Goal: Task Accomplishment & Management: Manage account settings

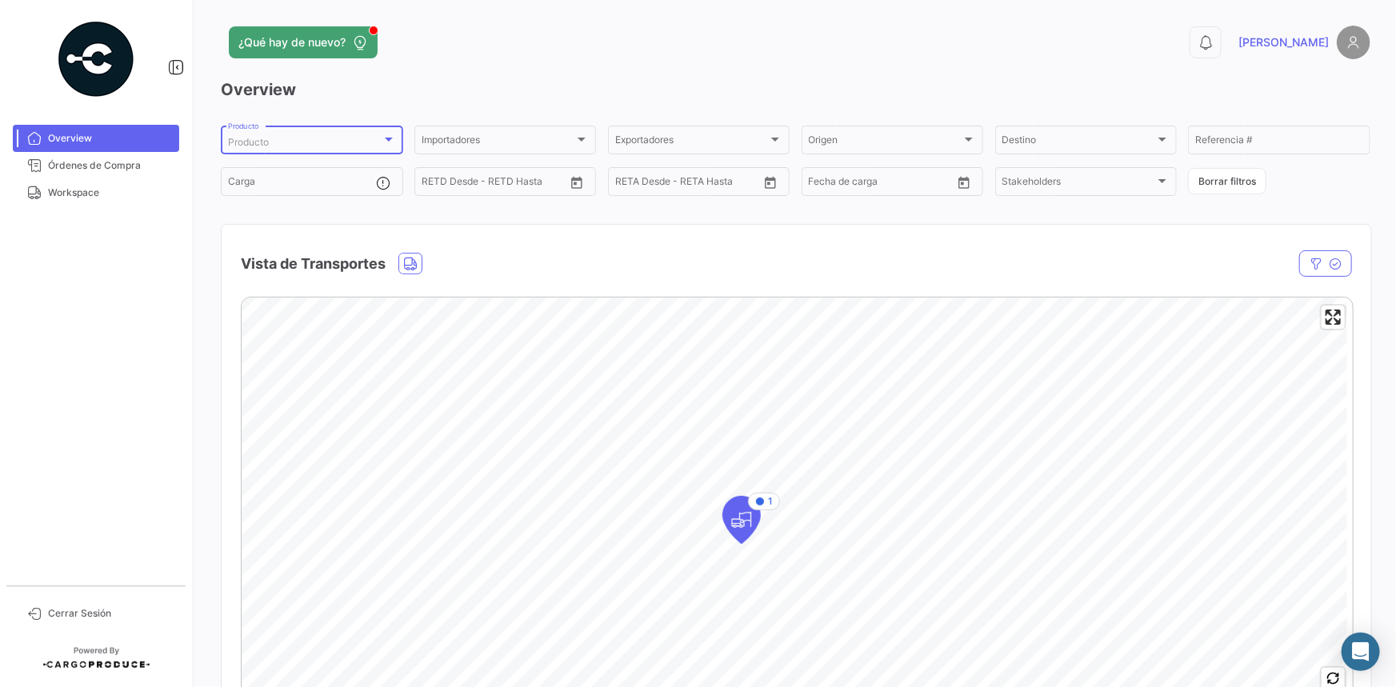
click at [258, 137] on span "Producto" at bounding box center [248, 142] width 41 height 12
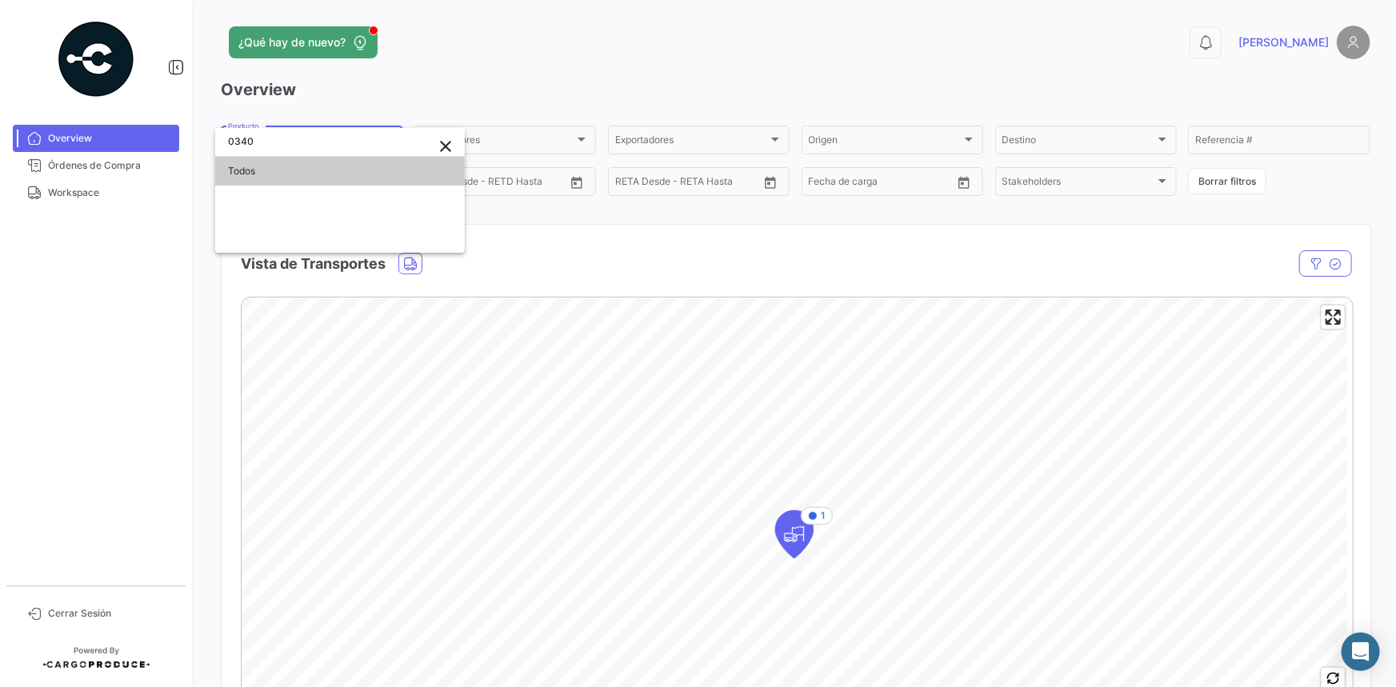
type input "0340"
click at [85, 190] on div at bounding box center [698, 343] width 1396 height 687
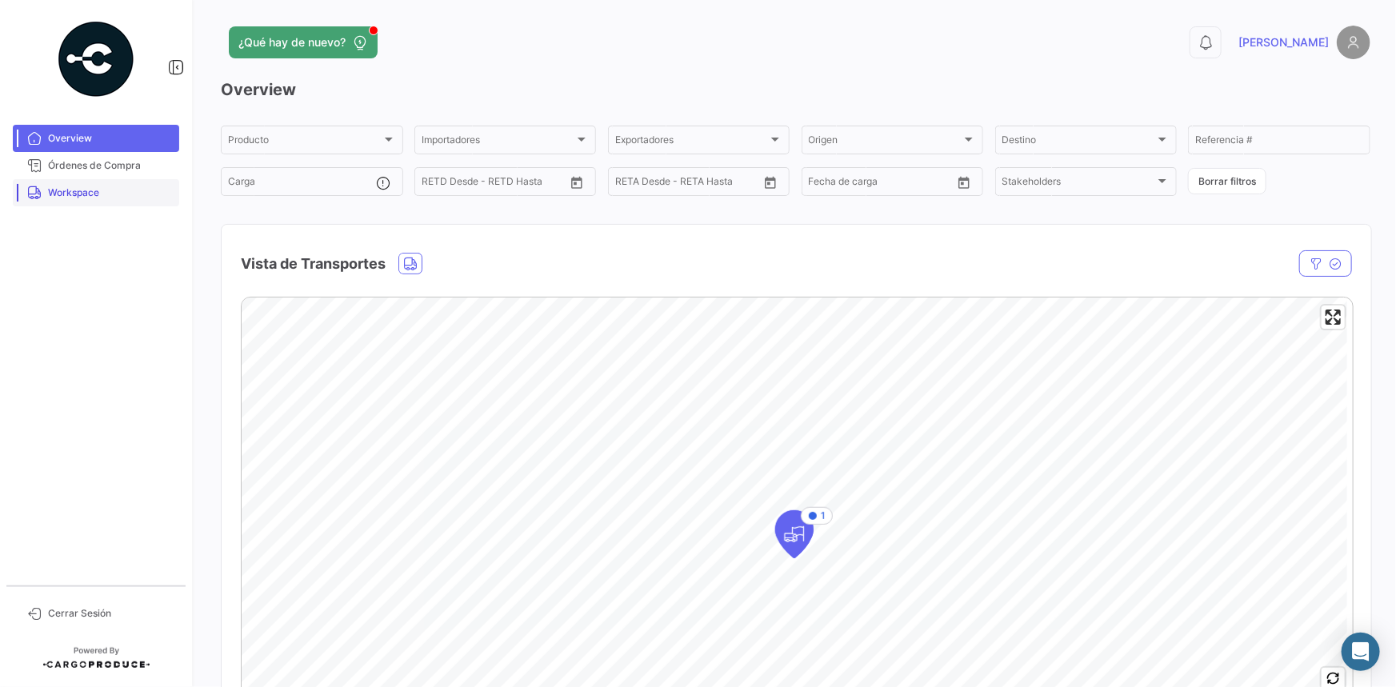
click at [82, 193] on span "Workspace" at bounding box center [110, 193] width 125 height 14
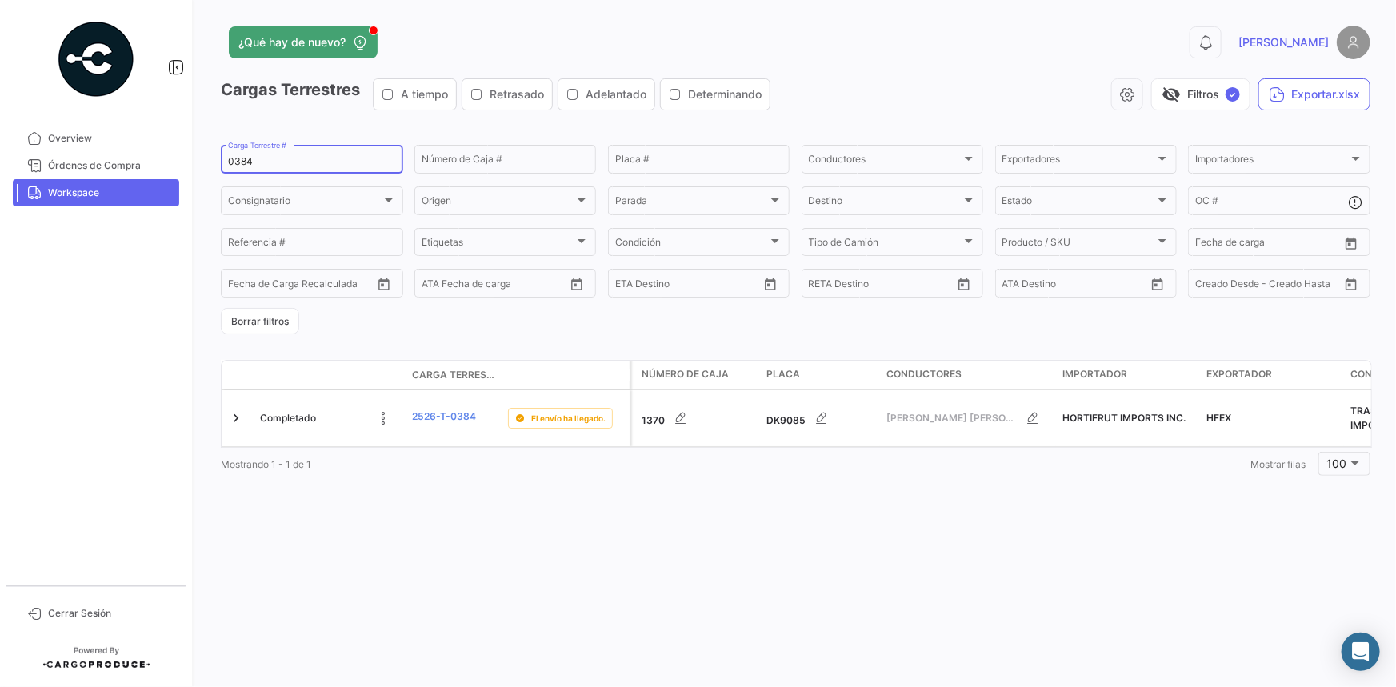
click at [234, 164] on input "0384" at bounding box center [312, 161] width 168 height 11
paste input "40"
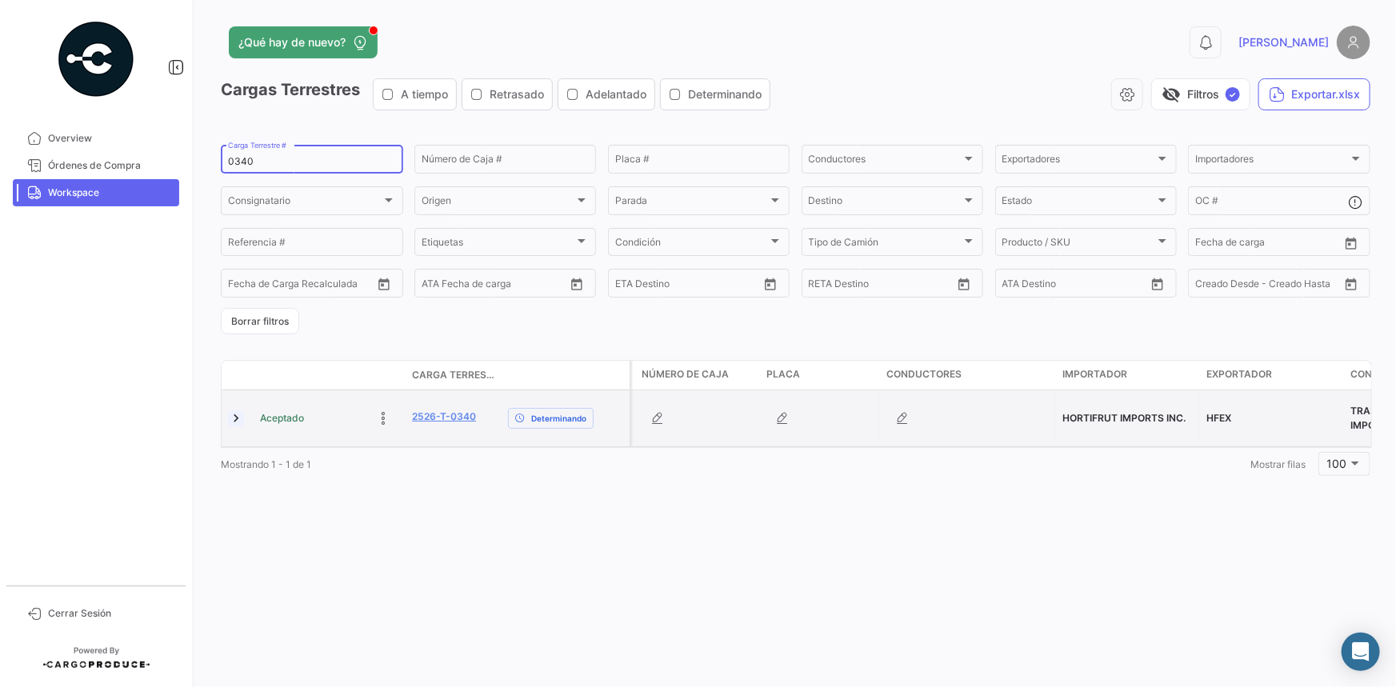
click at [240, 418] on link at bounding box center [236, 418] width 16 height 16
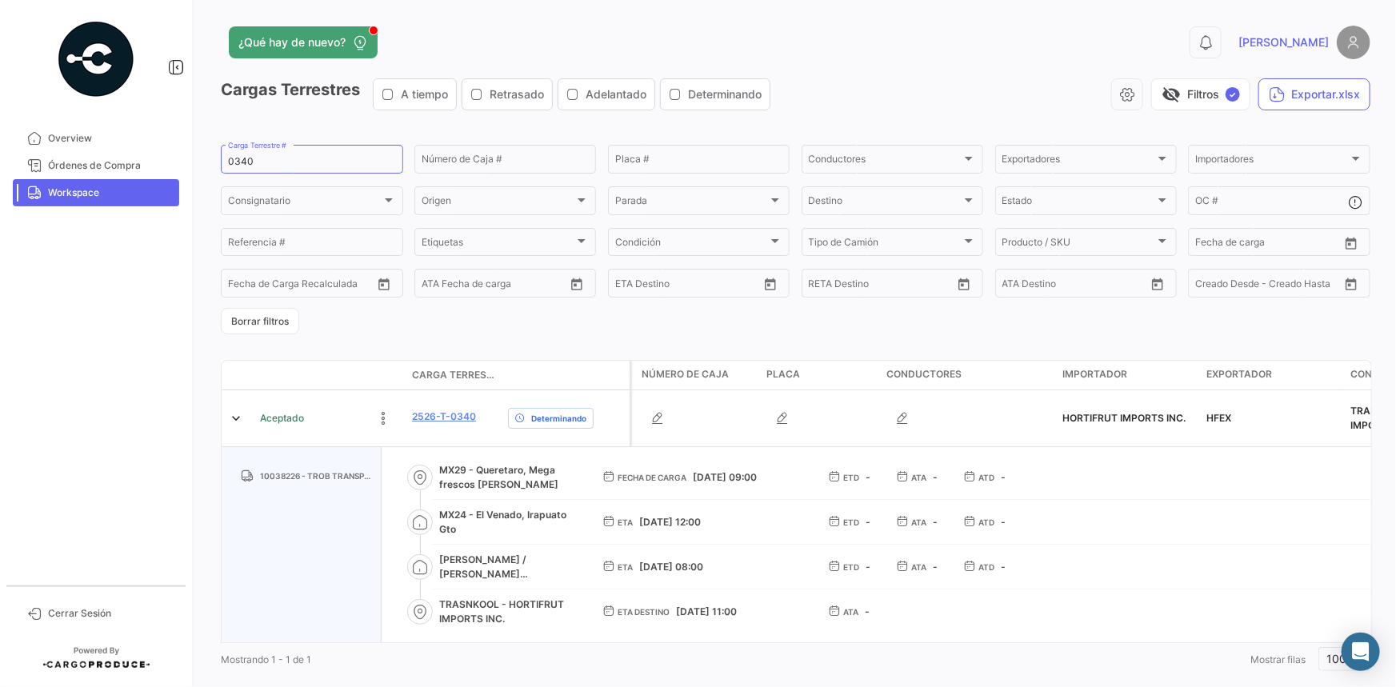
click at [118, 199] on span "Workspace" at bounding box center [110, 193] width 125 height 14
click at [235, 162] on input "0340" at bounding box center [312, 161] width 168 height 11
paste input "31"
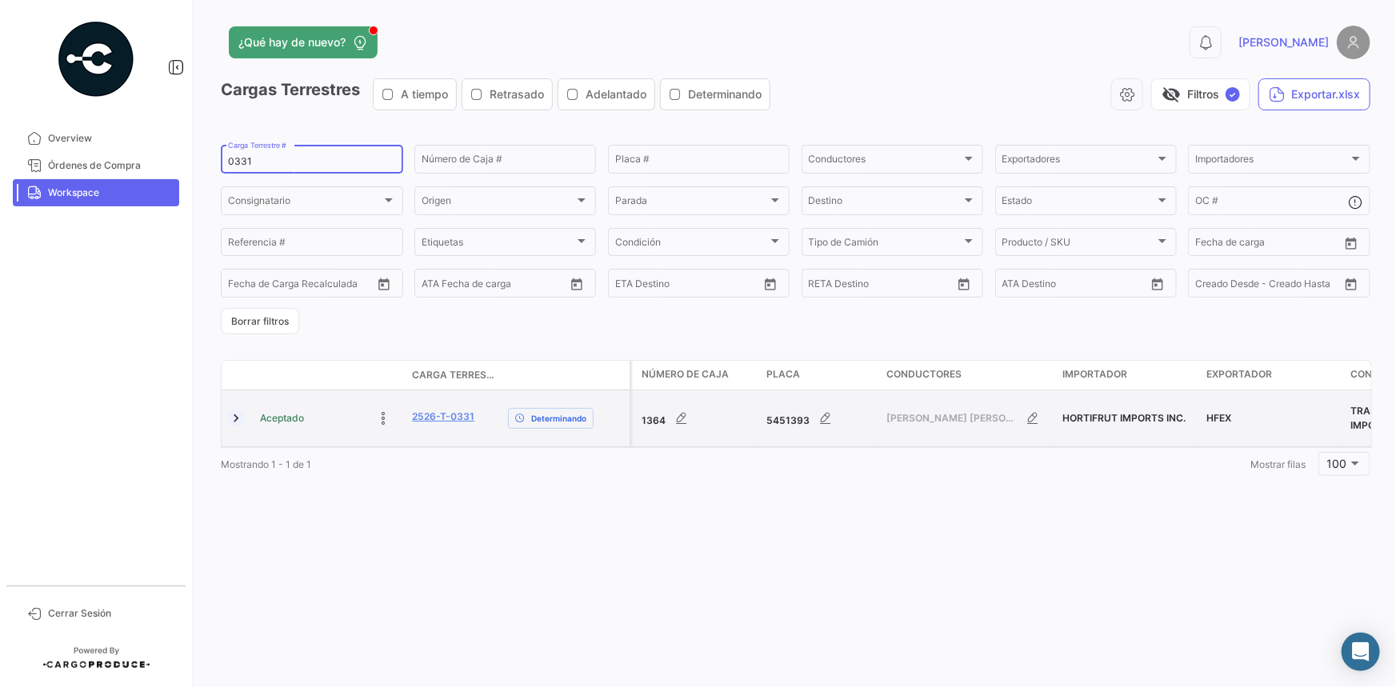
click at [235, 416] on link at bounding box center [236, 418] width 16 height 16
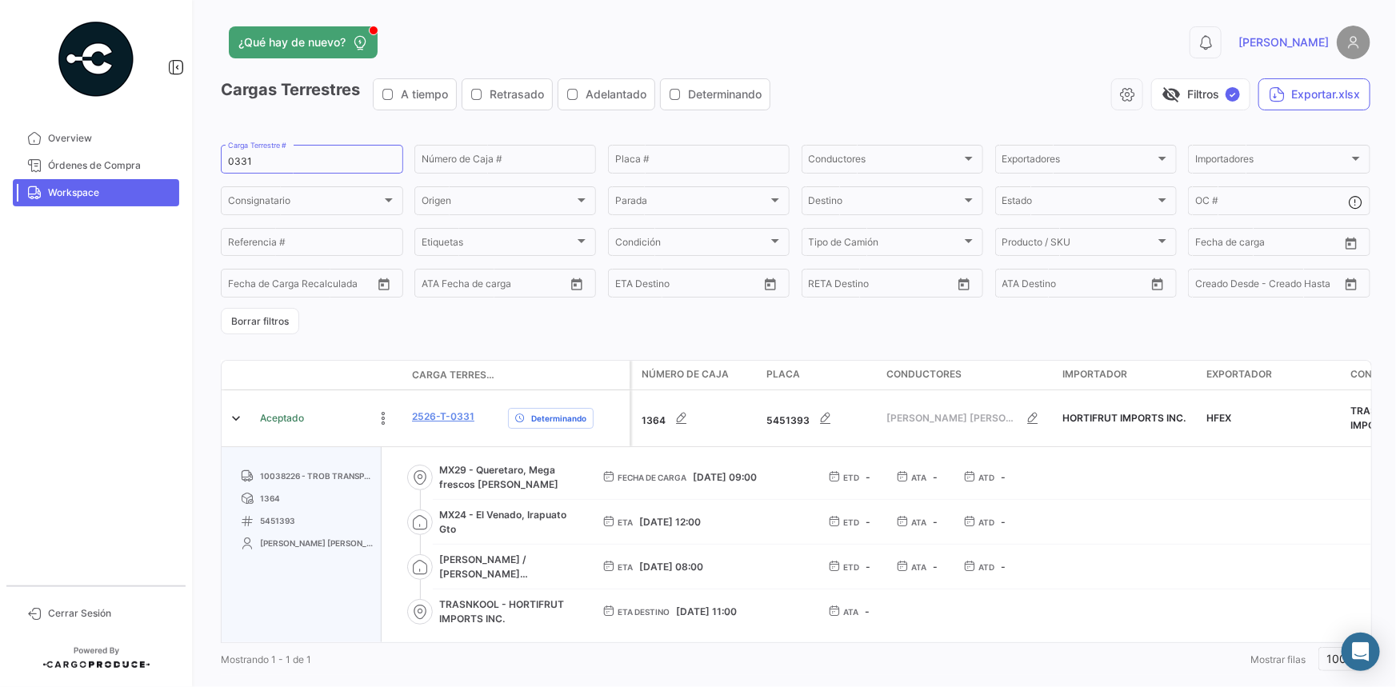
click at [106, 192] on span "Workspace" at bounding box center [110, 193] width 125 height 14
click at [230, 158] on input "0331" at bounding box center [312, 161] width 168 height 11
paste input "296"
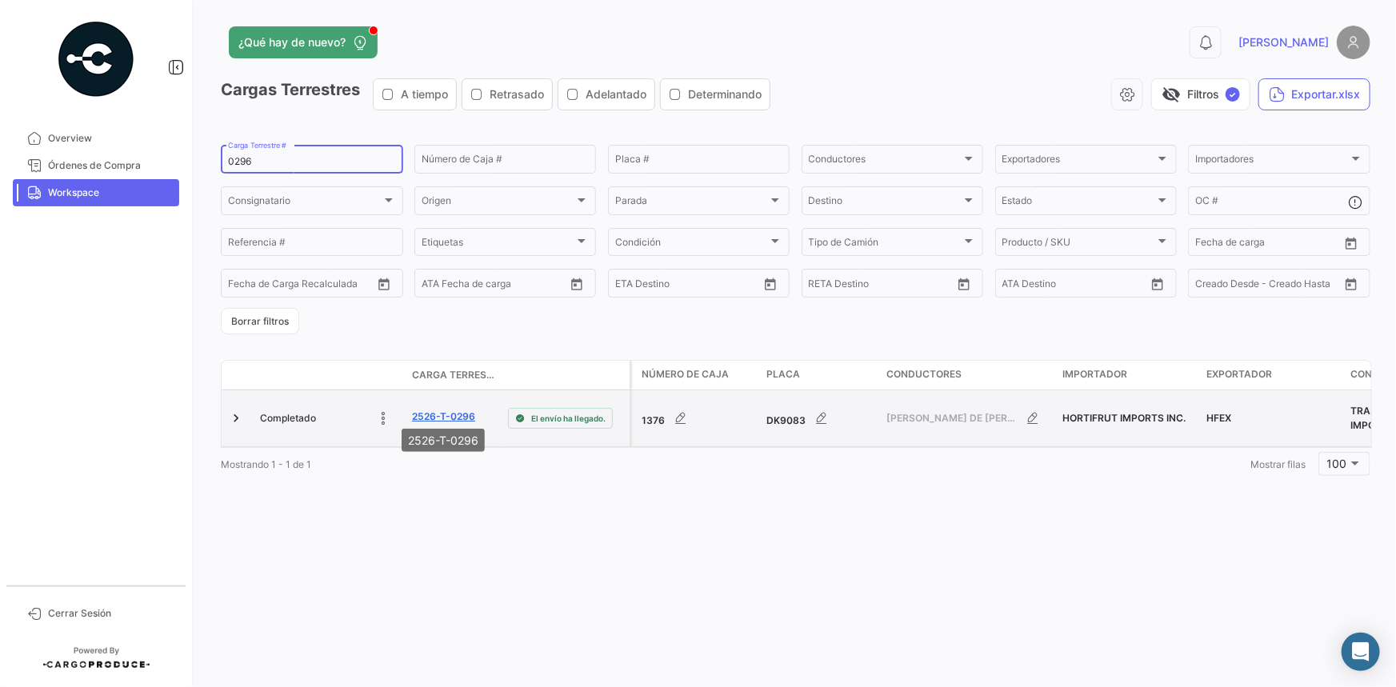
type input "0296"
click at [448, 410] on link "2526-T-0296" at bounding box center [443, 416] width 63 height 14
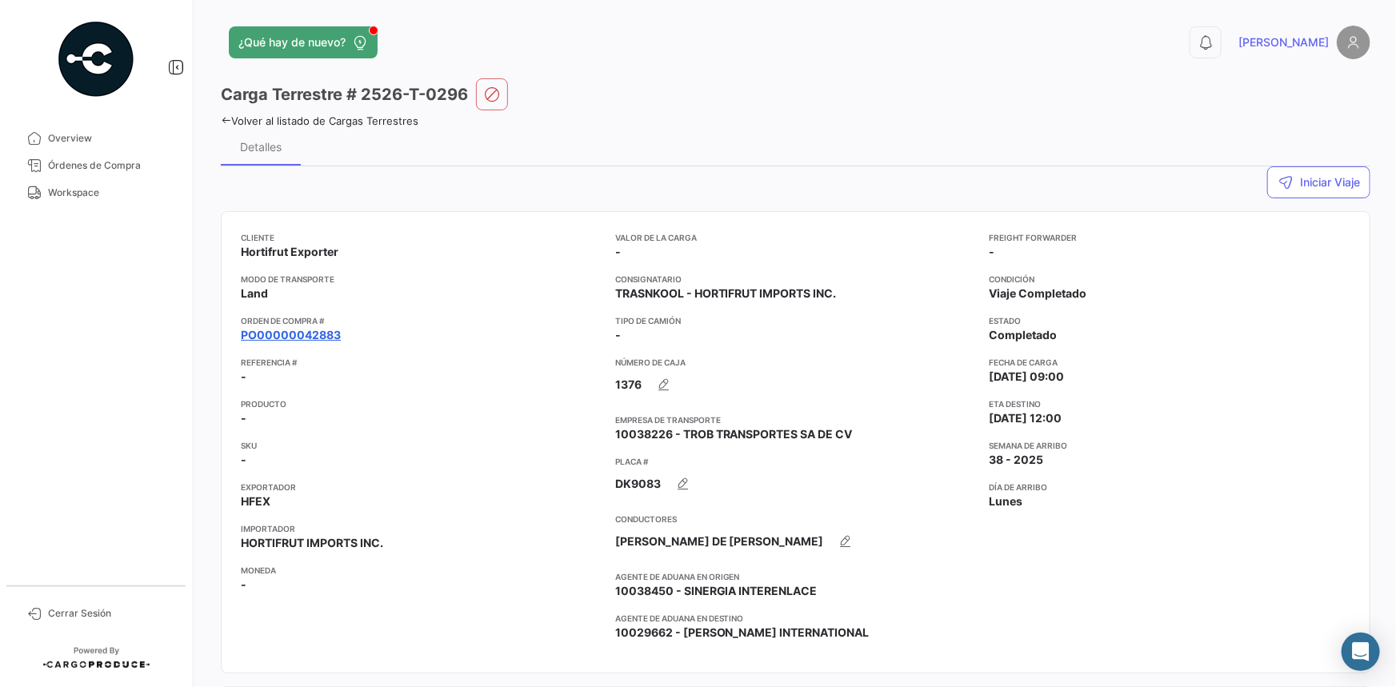
click at [309, 331] on link "PO00000042883" at bounding box center [291, 335] width 100 height 16
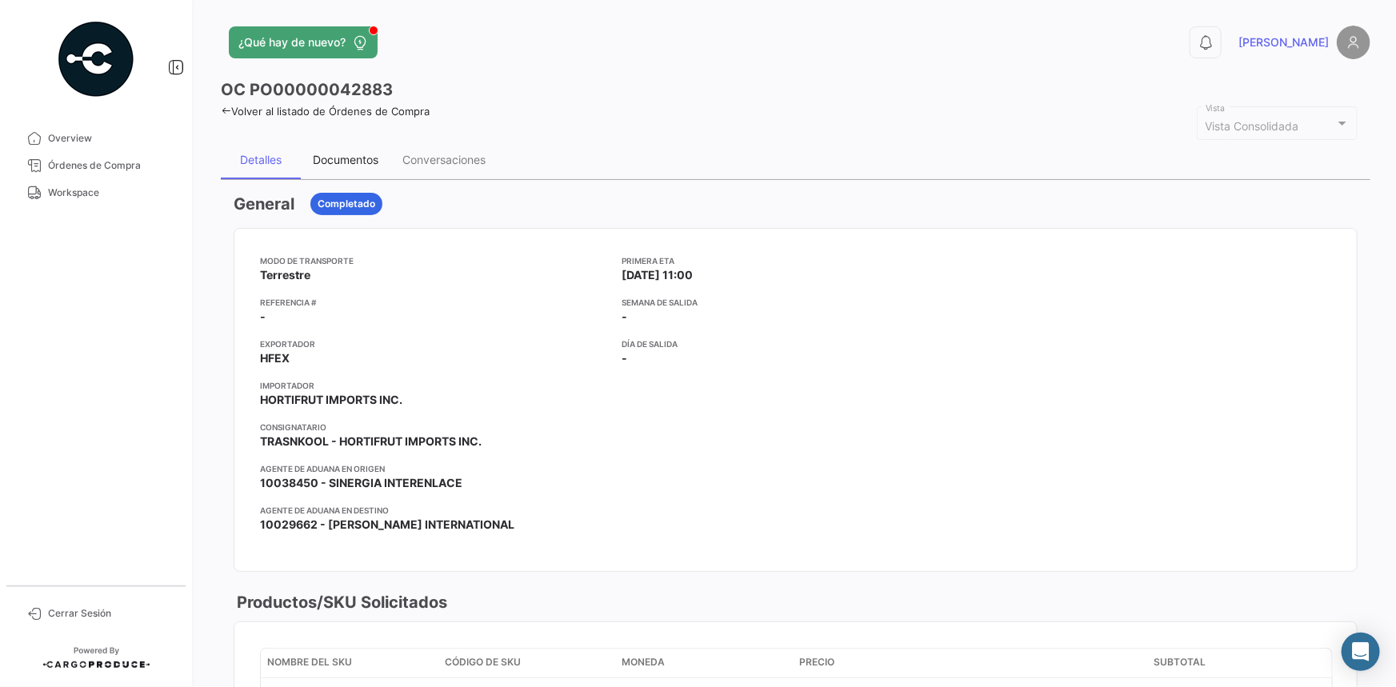
click at [336, 150] on div "Documentos" at bounding box center [346, 160] width 90 height 38
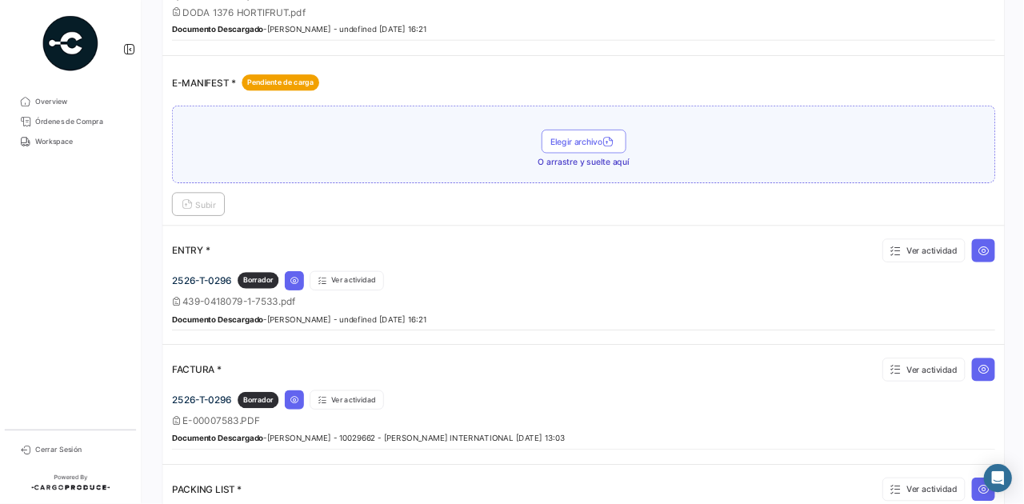
scroll to position [1163, 0]
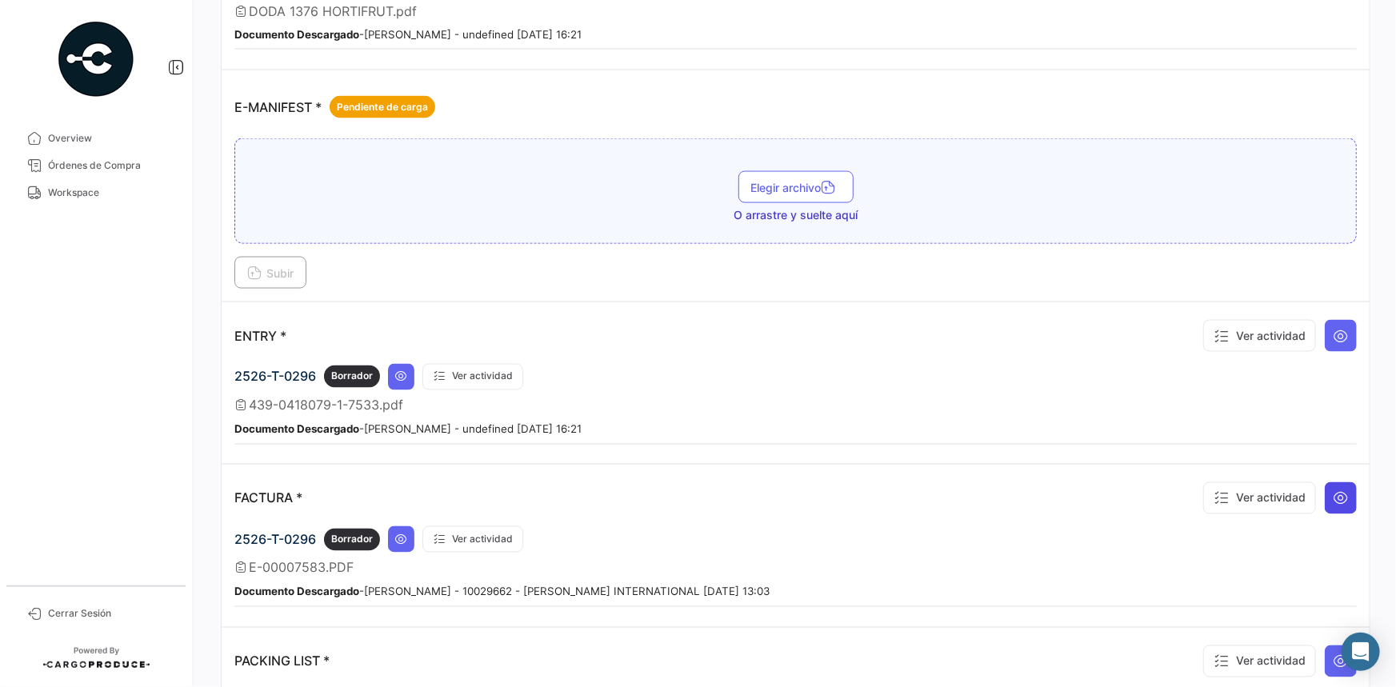
click at [1331, 499] on button at bounding box center [1340, 498] width 32 height 32
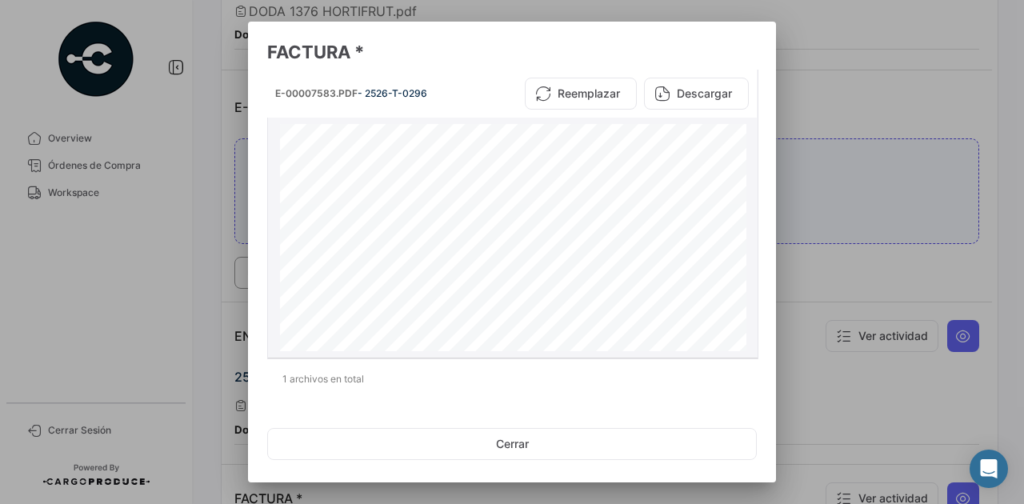
click at [849, 79] on div at bounding box center [512, 252] width 1024 height 504
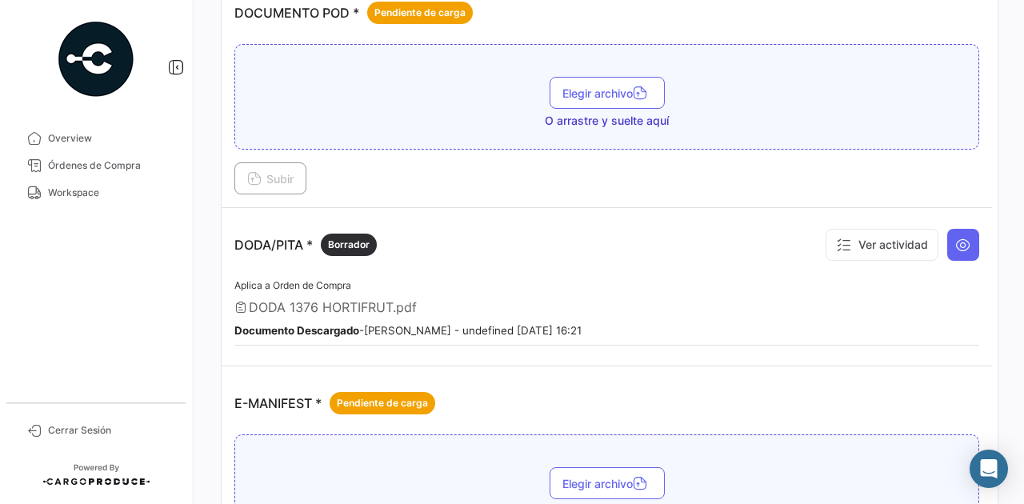
scroll to position [843, 0]
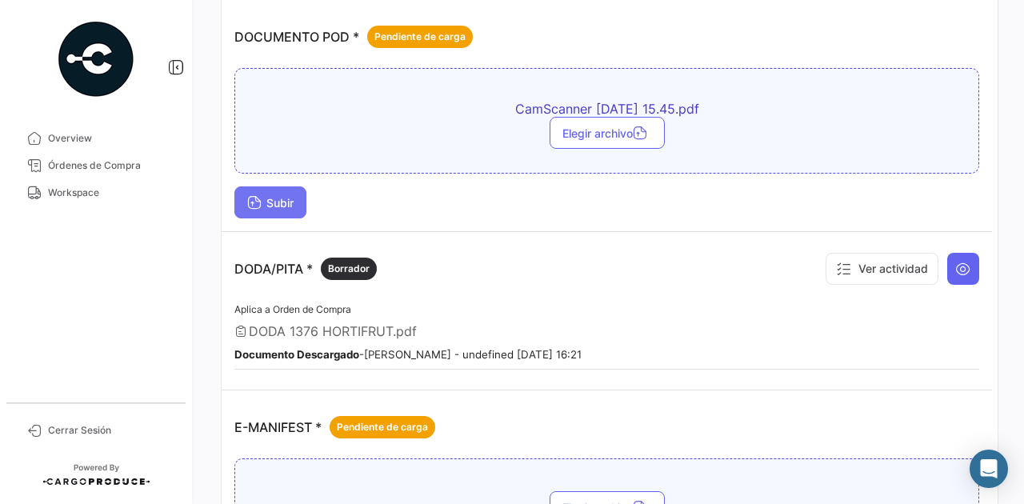
click at [288, 198] on span "Subir" at bounding box center [270, 203] width 46 height 14
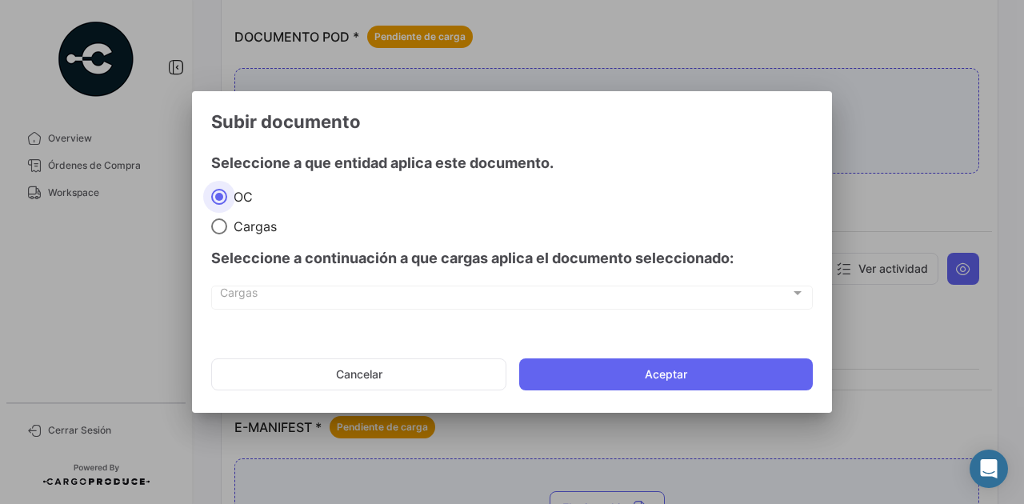
click at [233, 225] on span "Cargas" at bounding box center [252, 226] width 50 height 16
click at [227, 225] on input "Cargas" at bounding box center [219, 226] width 16 height 16
radio input "true"
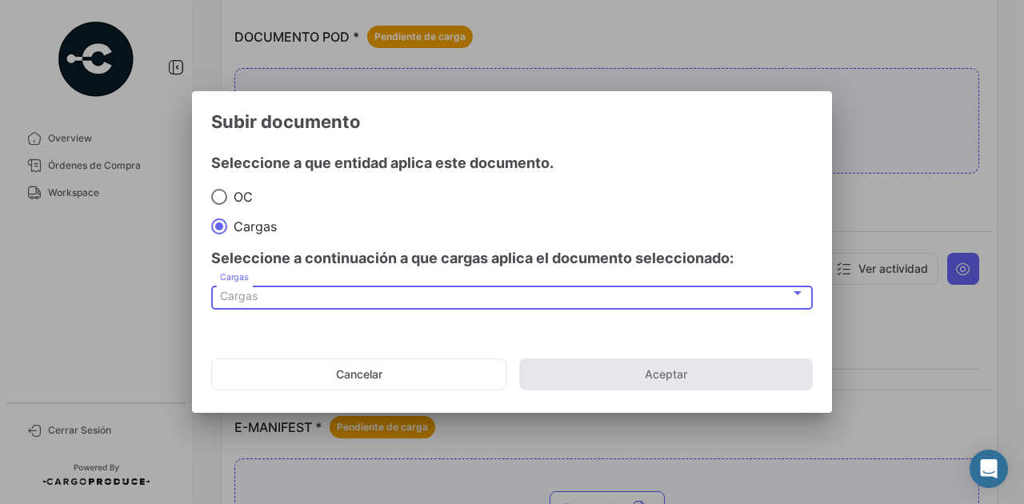
click at [302, 294] on div "Cargas" at bounding box center [505, 297] width 570 height 14
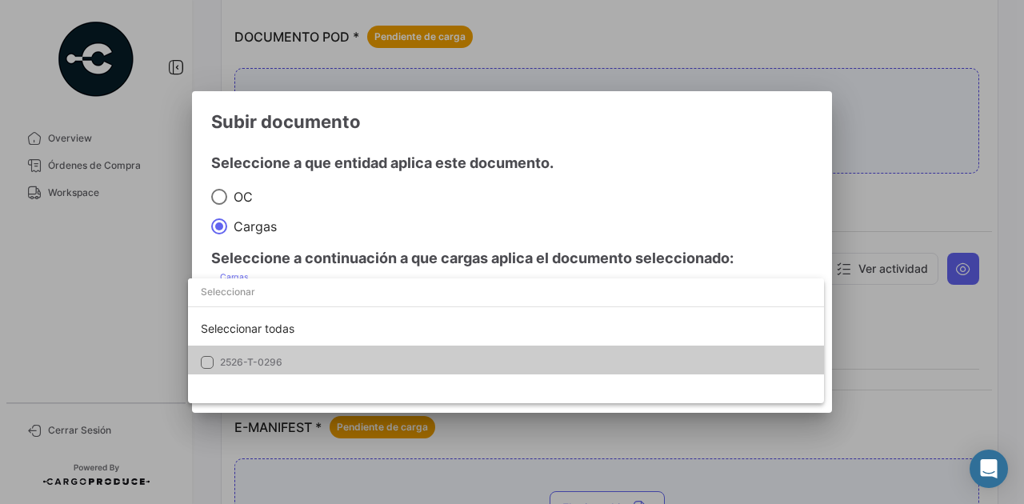
click at [290, 369] on span "2526-T-0296" at bounding box center [332, 362] width 224 height 14
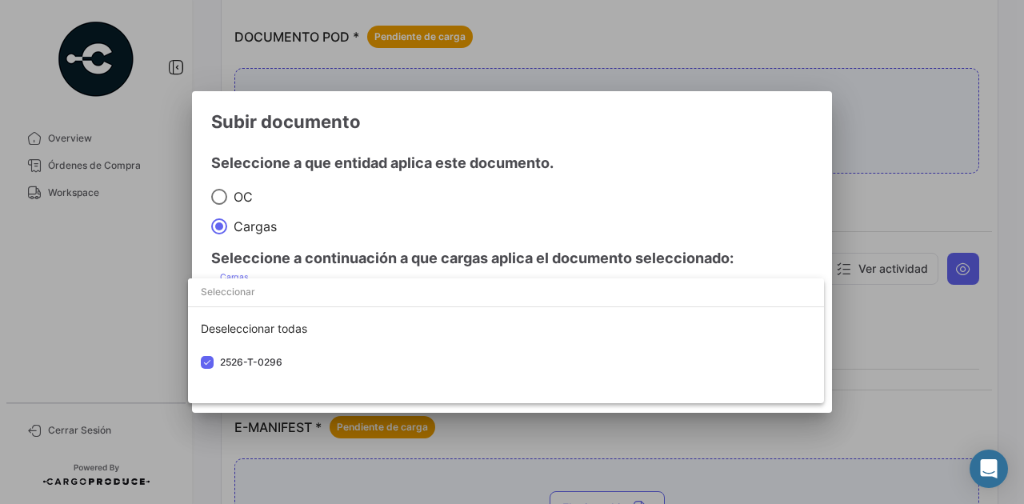
click at [633, 147] on div at bounding box center [512, 252] width 1024 height 504
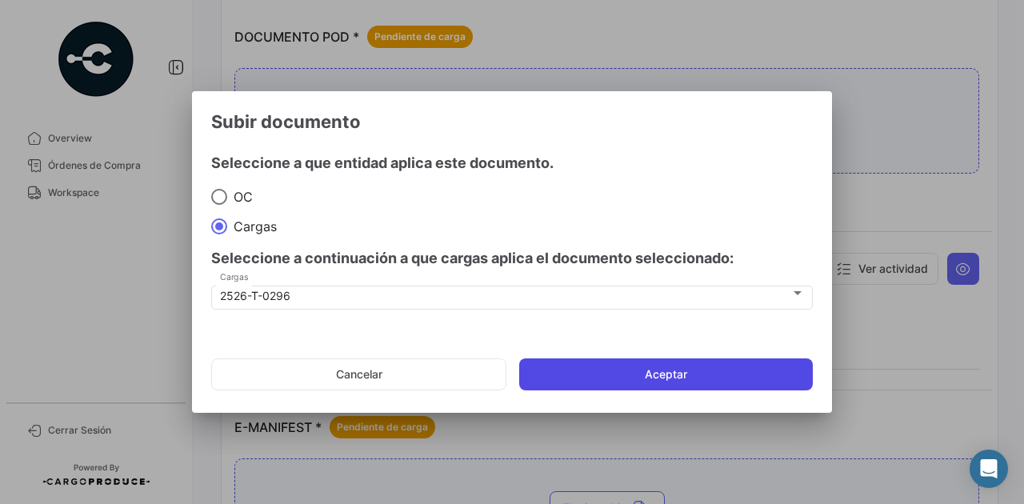
click at [683, 374] on button "Aceptar" at bounding box center [666, 374] width 294 height 32
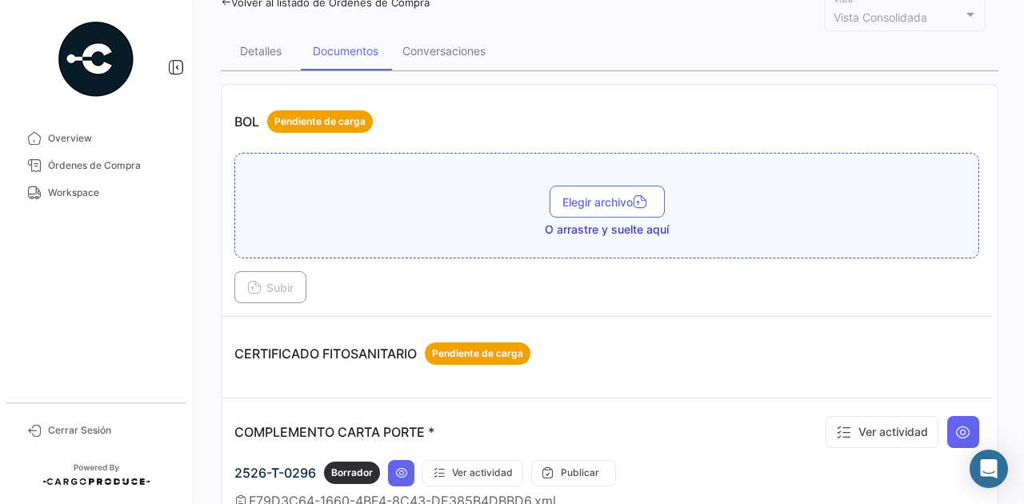
scroll to position [97, 0]
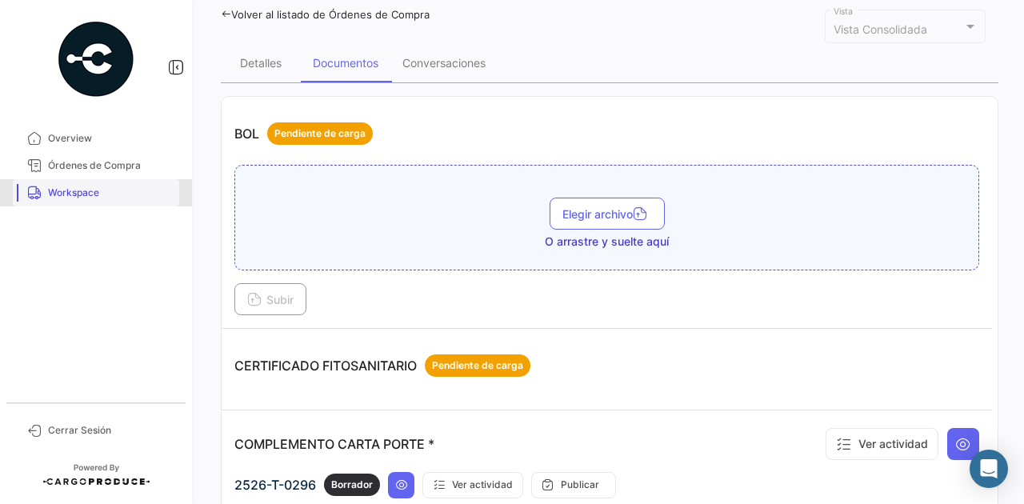
click at [66, 194] on span "Workspace" at bounding box center [110, 193] width 125 height 14
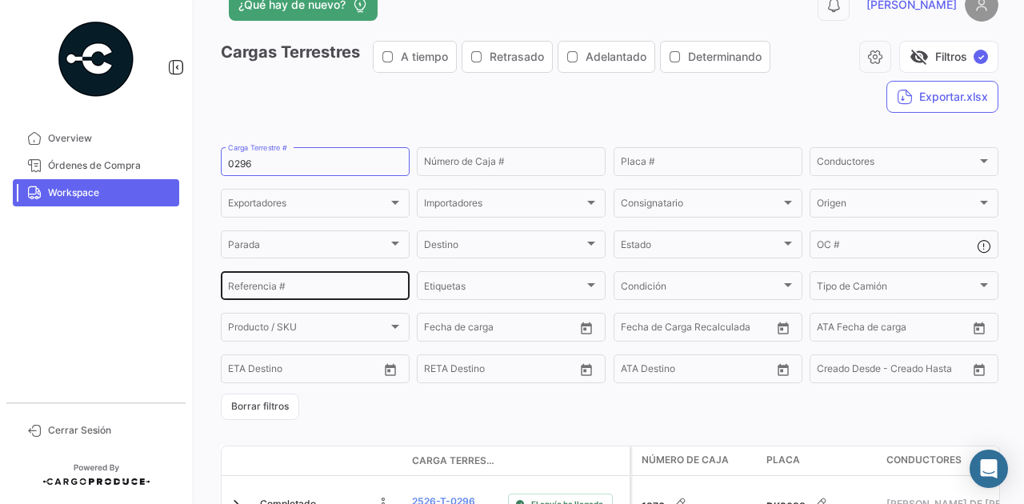
scroll to position [136, 0]
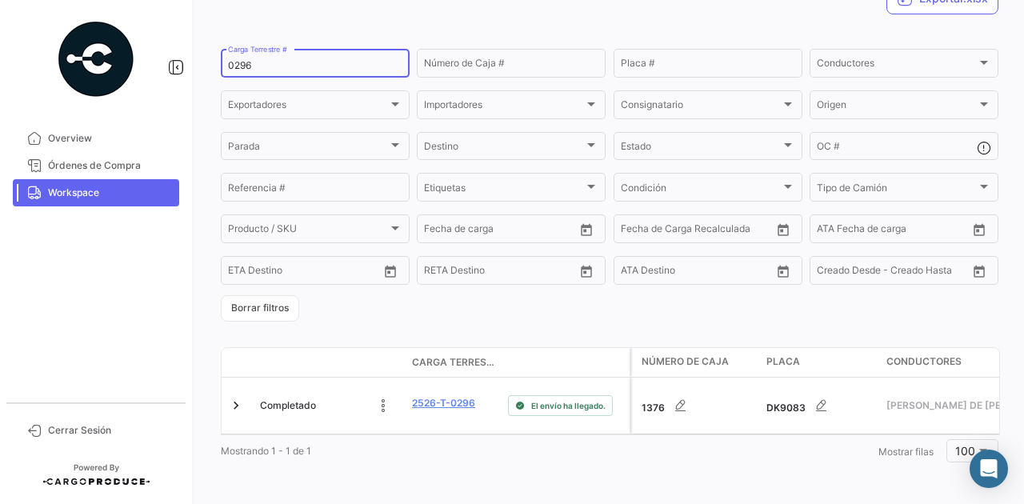
drag, startPoint x: 250, startPoint y: 68, endPoint x: 205, endPoint y: 74, distance: 45.9
click at [206, 72] on div "¿Qué hay de nuevo? 0 [PERSON_NAME] Terrestres A tiempo Retrasado Adelantado Det…" at bounding box center [609, 252] width 829 height 504
paste input "384"
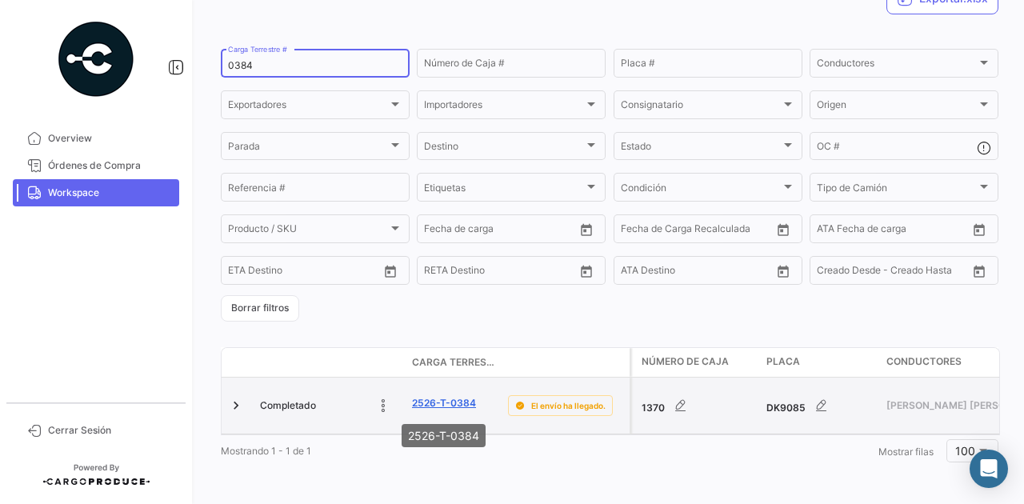
type input "0384"
click at [448, 409] on link "2526-T-0384" at bounding box center [444, 403] width 64 height 14
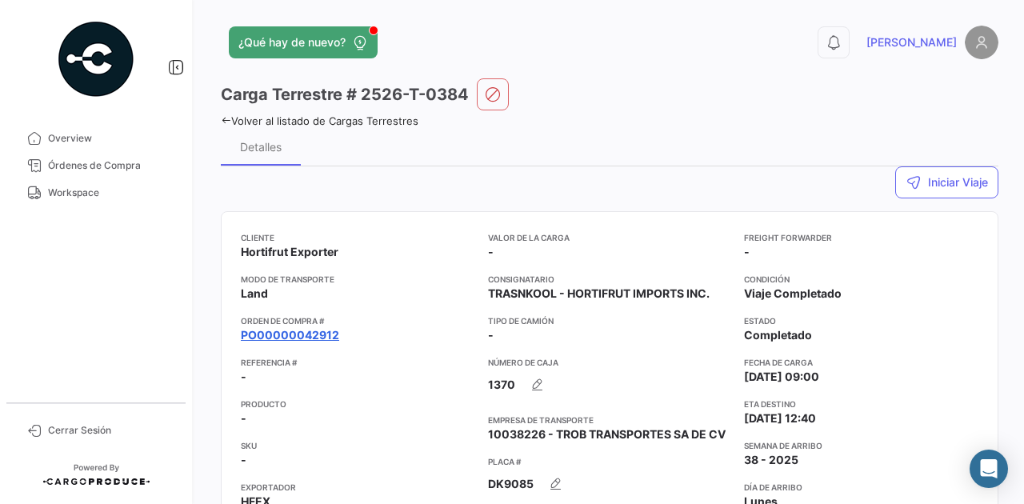
click at [314, 336] on link "PO00000042912" at bounding box center [290, 335] width 98 height 16
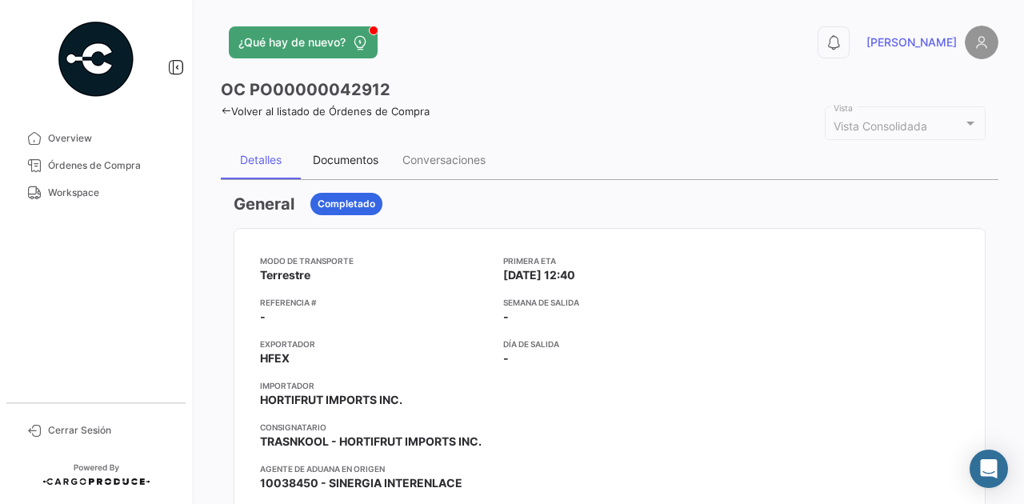
click at [357, 171] on div "Documentos" at bounding box center [346, 160] width 90 height 38
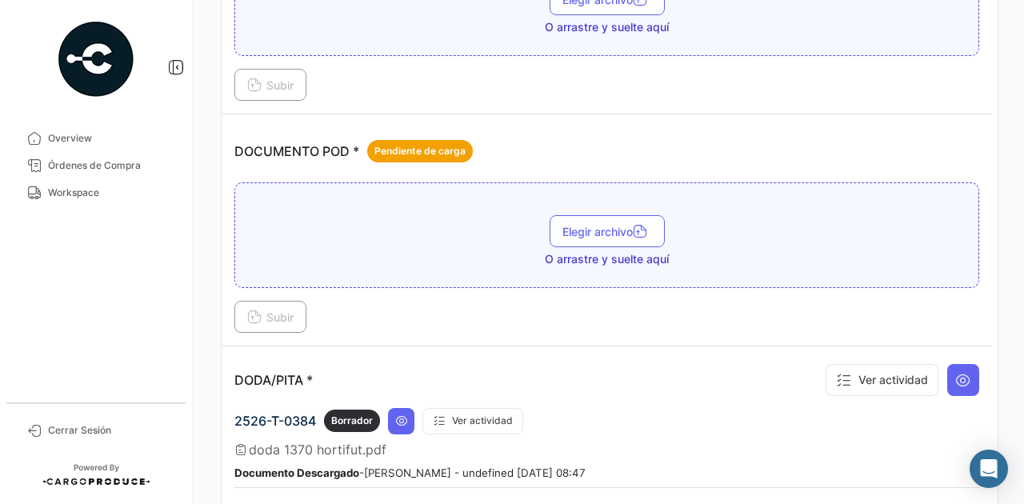
scroll to position [746, 0]
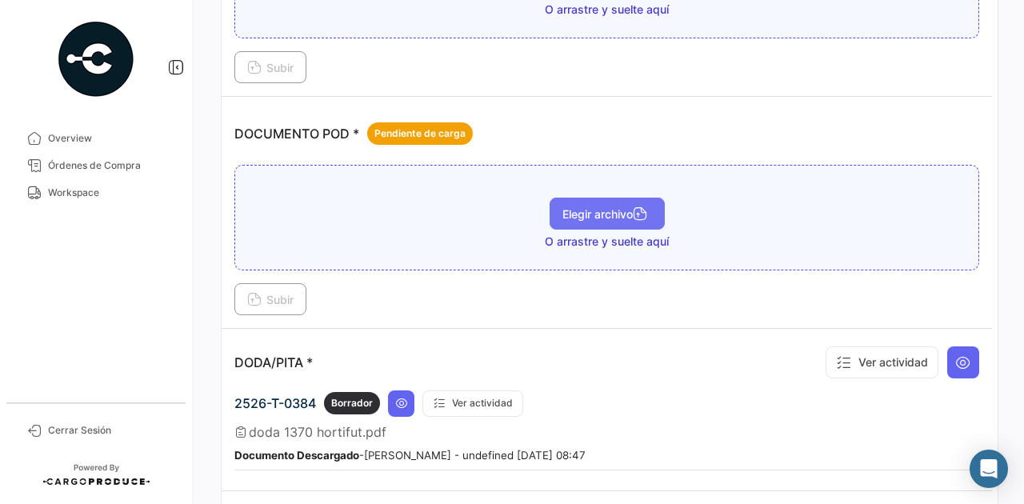
click at [606, 210] on span "Elegir archivo" at bounding box center [607, 214] width 90 height 14
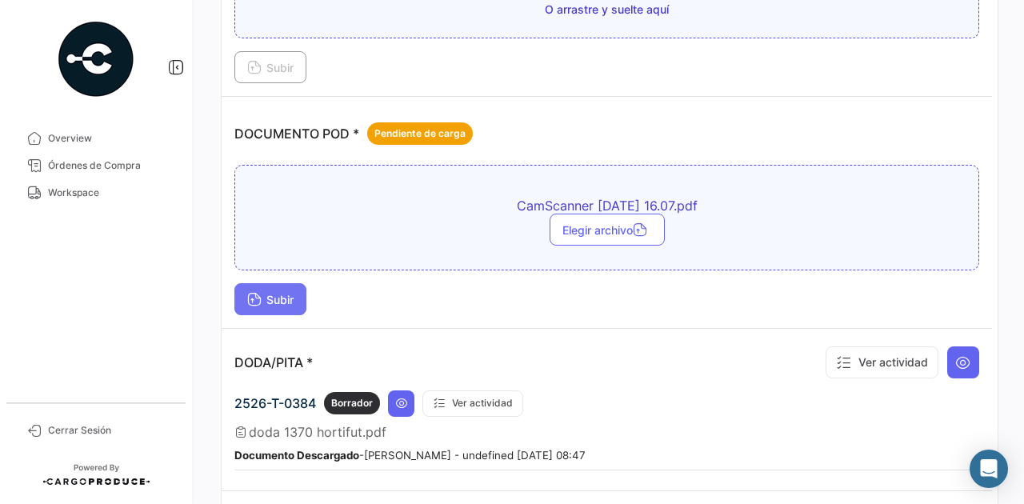
click at [283, 302] on button "Subir" at bounding box center [270, 299] width 72 height 32
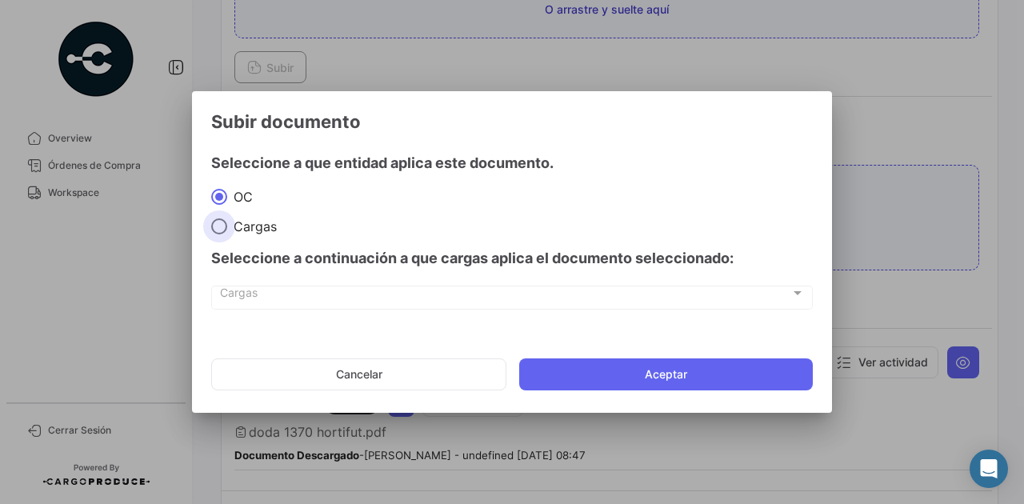
click at [260, 230] on span "Cargas" at bounding box center [252, 226] width 50 height 16
click at [227, 230] on input "Cargas" at bounding box center [219, 226] width 16 height 16
radio input "true"
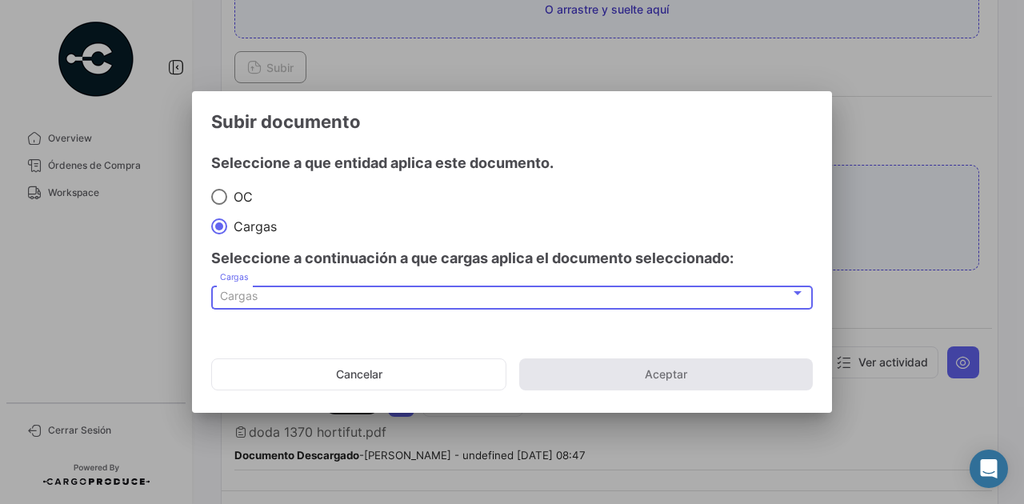
click at [282, 294] on div "Cargas" at bounding box center [505, 297] width 570 height 14
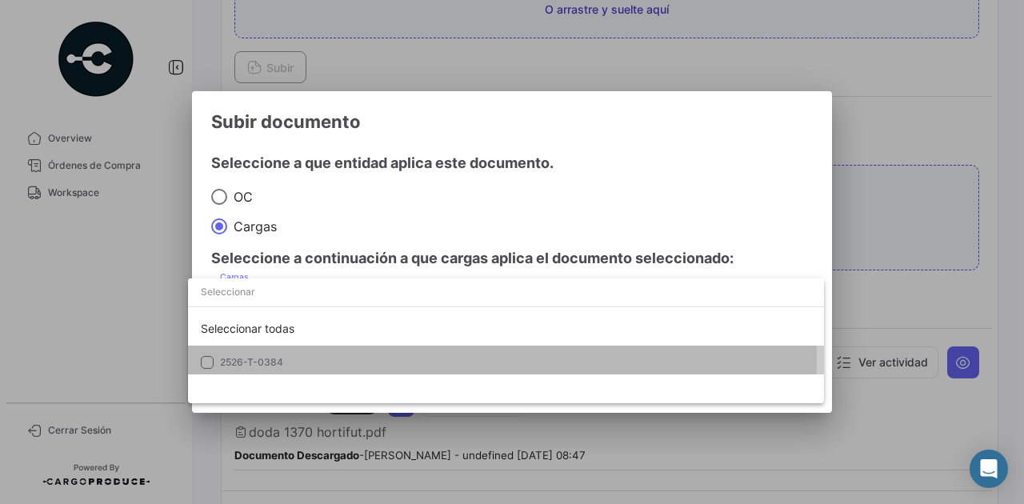
click at [275, 357] on span "2526-T-0384" at bounding box center [251, 362] width 63 height 12
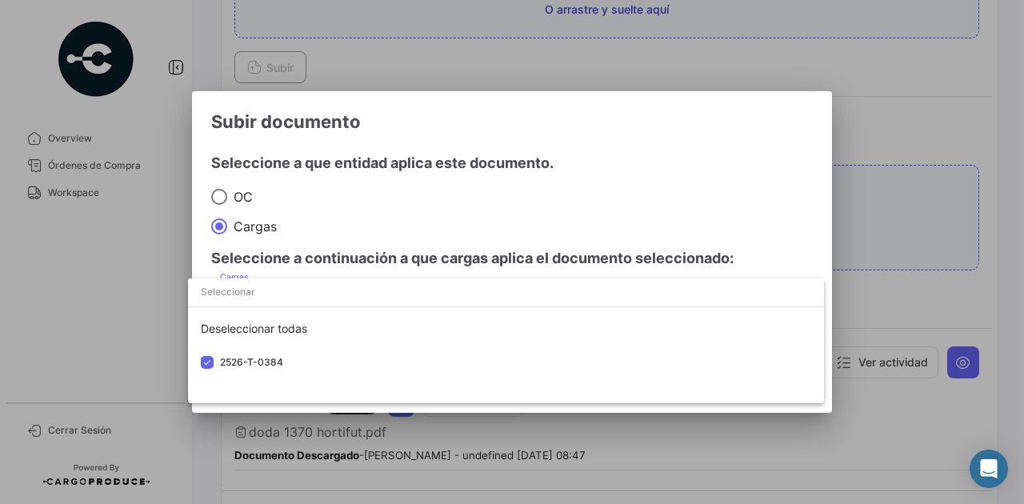
click at [661, 134] on div at bounding box center [512, 252] width 1024 height 504
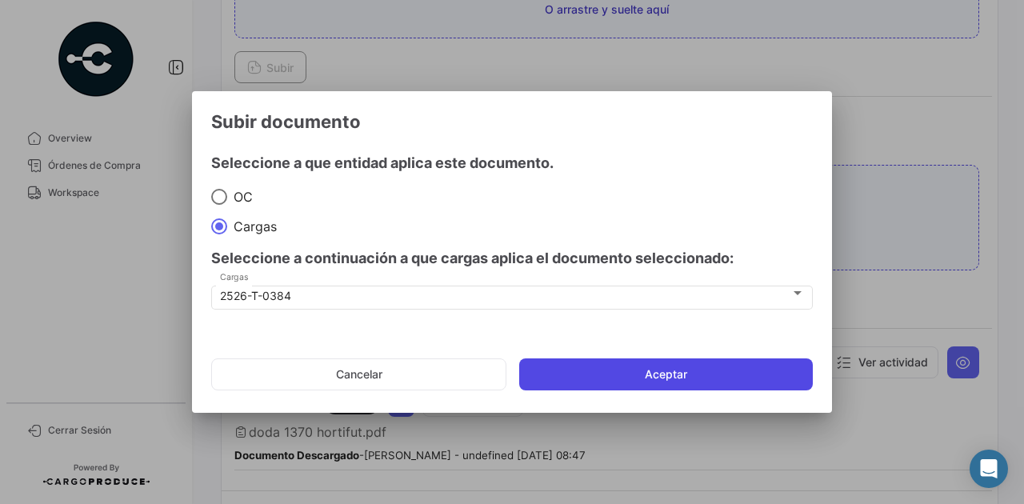
click at [646, 369] on button "Aceptar" at bounding box center [666, 374] width 294 height 32
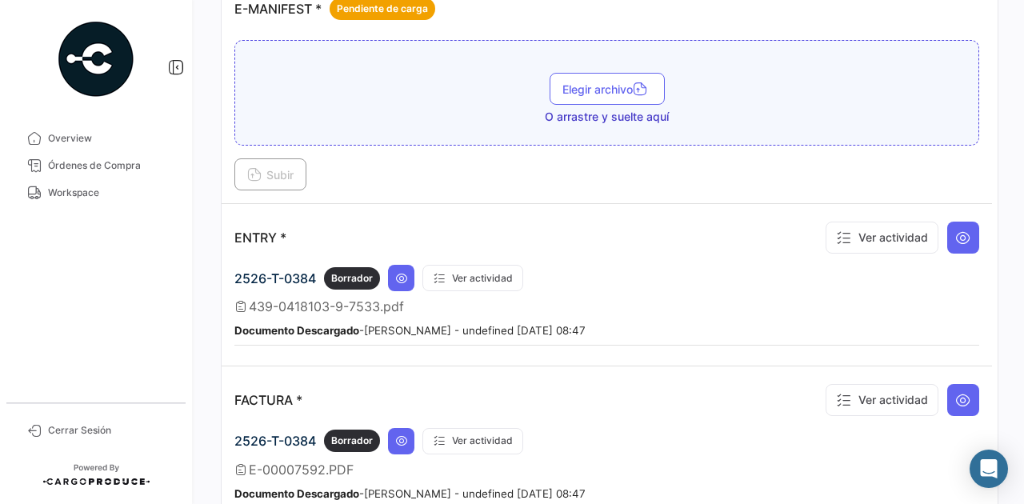
scroll to position [1386, 0]
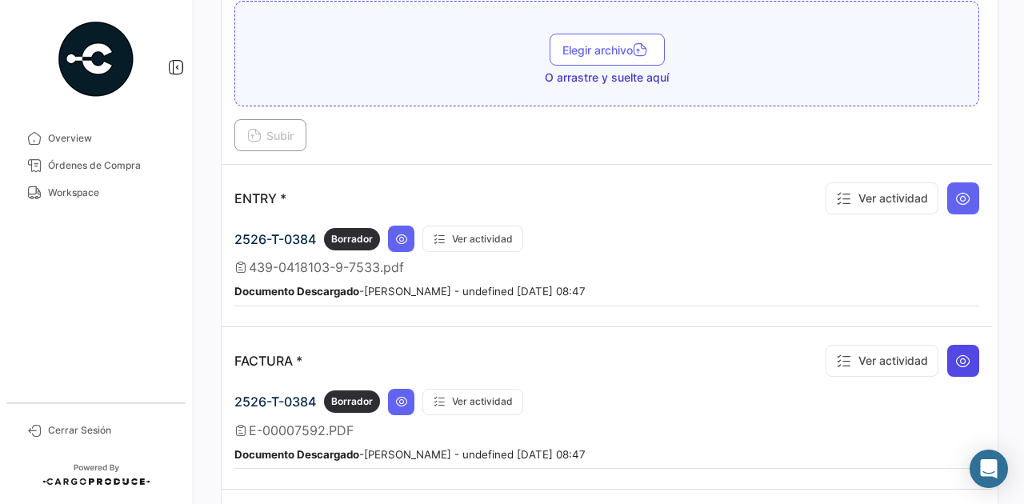
click at [957, 353] on icon at bounding box center [963, 361] width 16 height 16
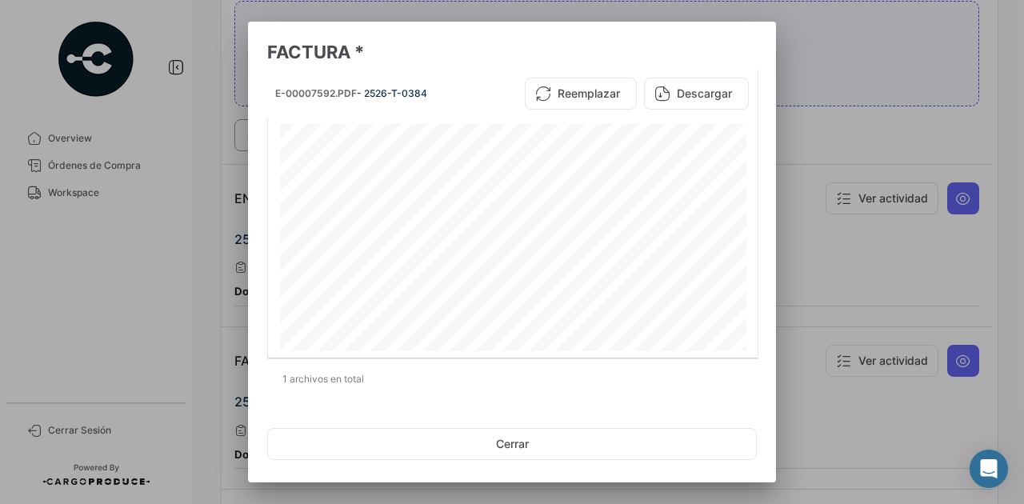
click at [830, 120] on div at bounding box center [512, 252] width 1024 height 504
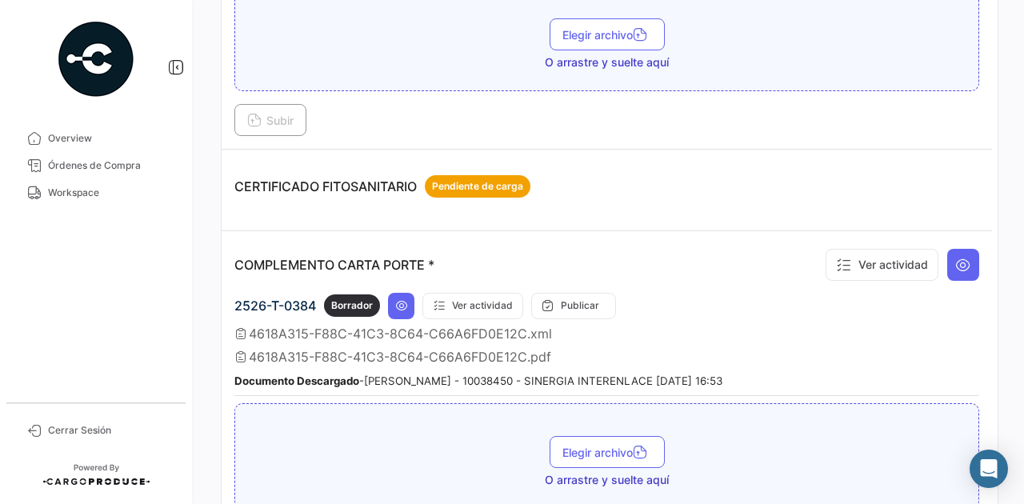
scroll to position [266, 0]
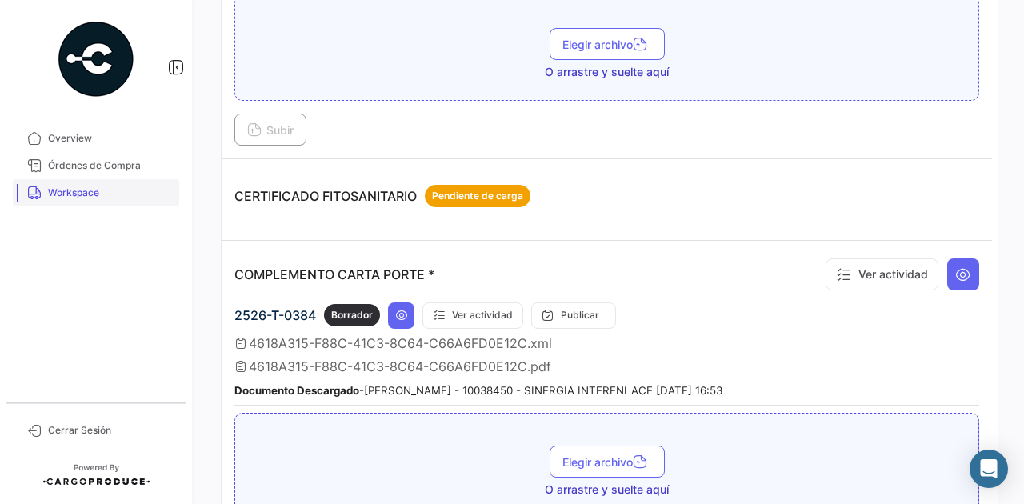
click at [94, 197] on span "Workspace" at bounding box center [110, 193] width 125 height 14
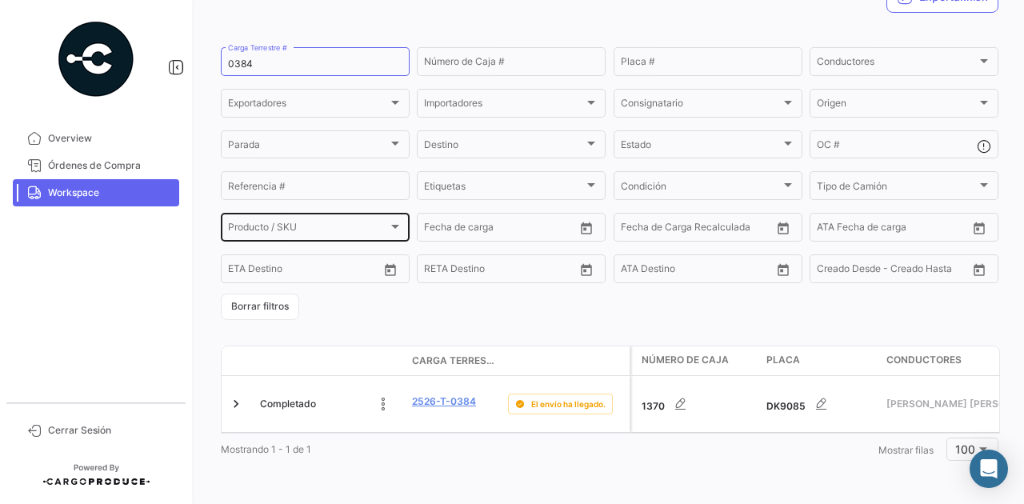
scroll to position [147, 0]
click at [104, 190] on span "Workspace" at bounding box center [110, 193] width 125 height 14
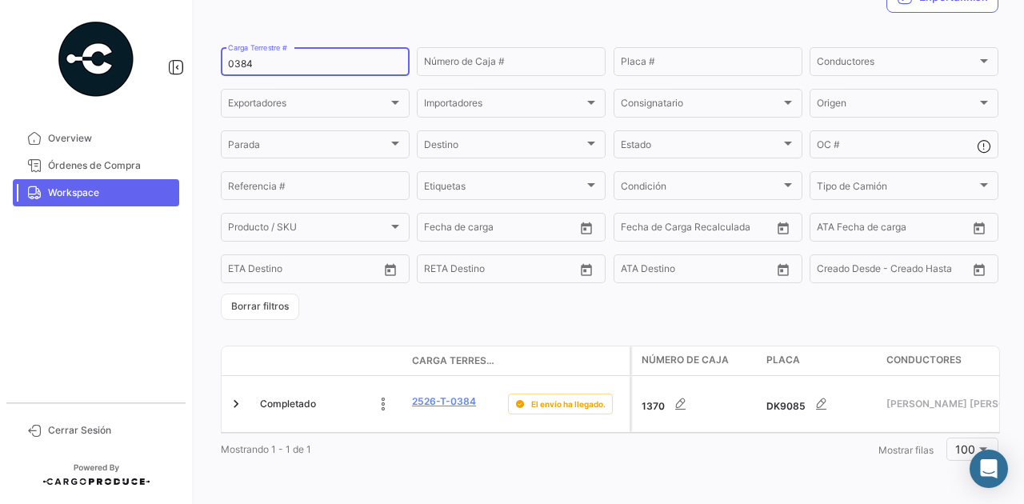
click at [244, 58] on input "0384" at bounding box center [315, 63] width 174 height 11
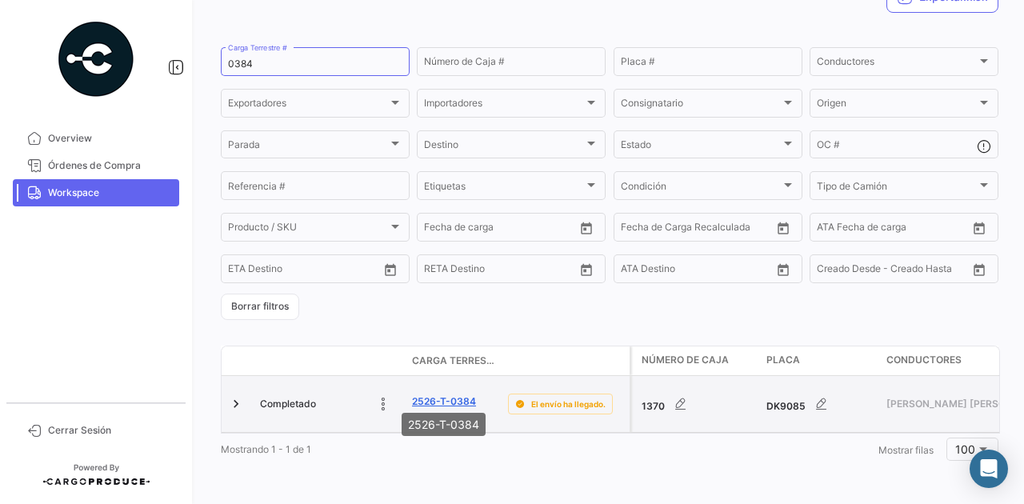
click at [426, 394] on link "2526-T-0384" at bounding box center [444, 401] width 64 height 14
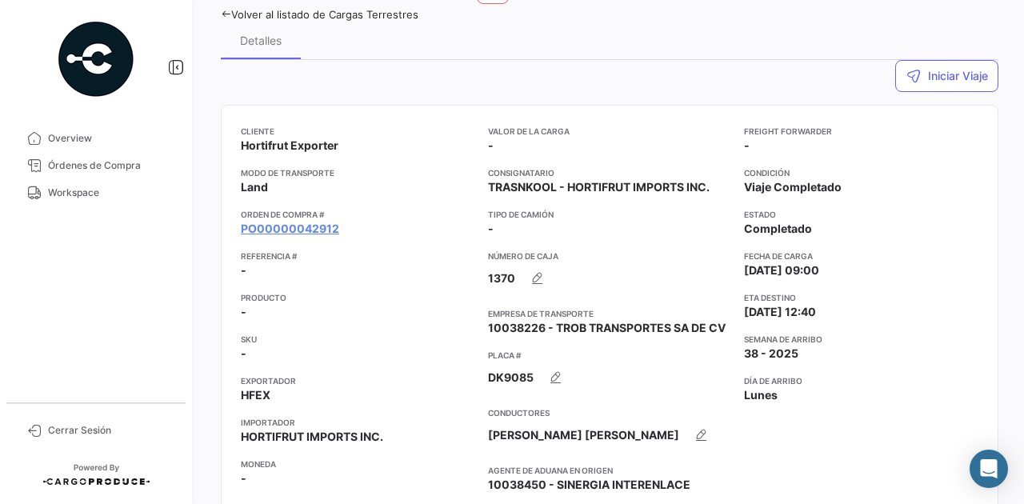
scroll to position [266, 0]
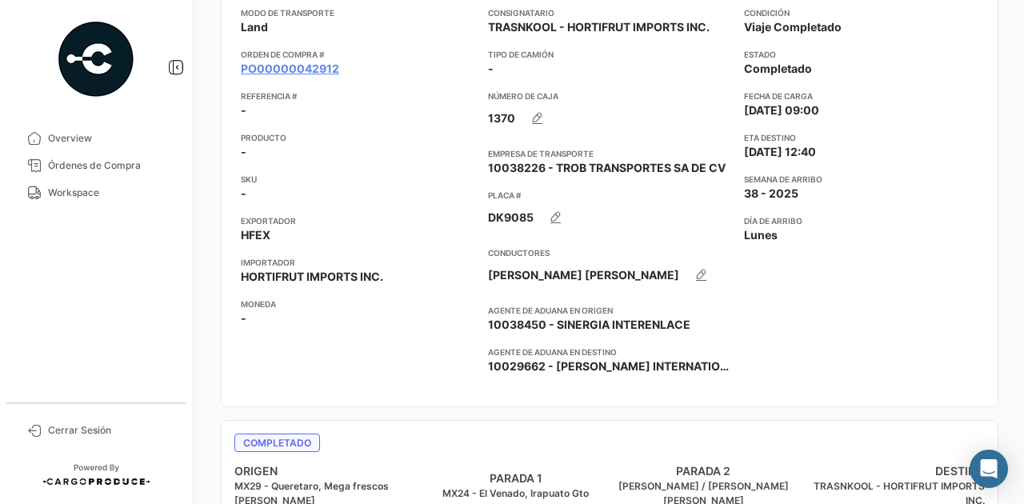
click at [323, 76] on div "Cliente Hortifrut Exporter Modo de Transporte Land Orden de Compra # PO00000042…" at bounding box center [358, 176] width 234 height 422
click at [322, 69] on link "PO00000042912" at bounding box center [290, 69] width 98 height 16
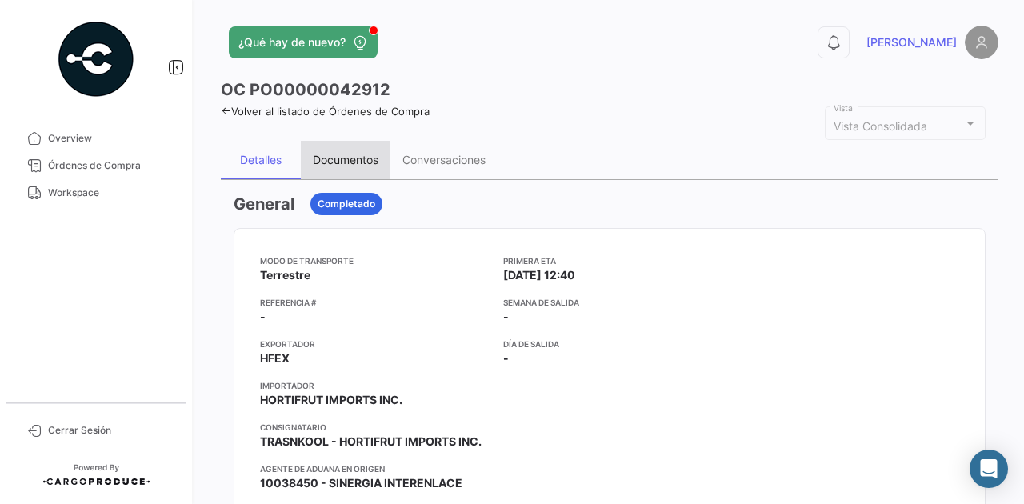
click at [365, 158] on div "Documentos" at bounding box center [346, 160] width 66 height 14
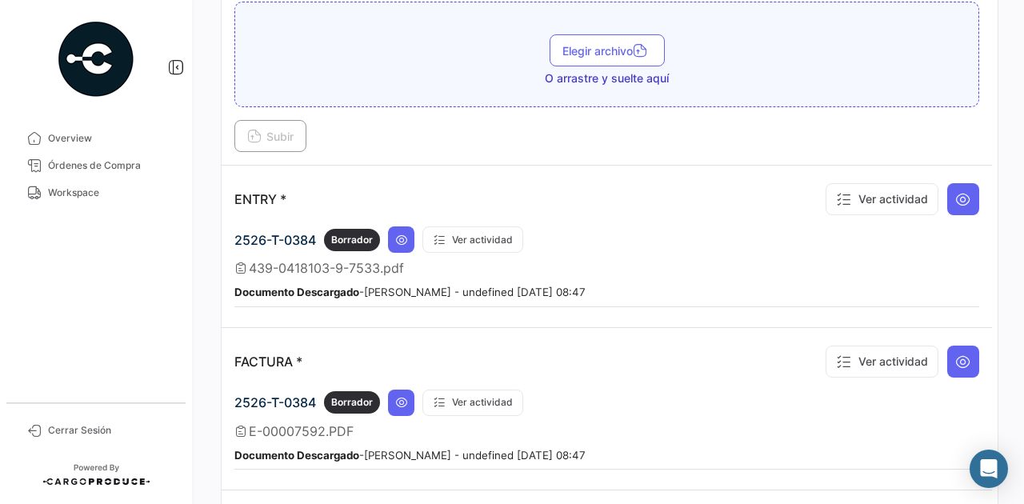
scroll to position [1386, 0]
click at [973, 345] on button at bounding box center [963, 361] width 32 height 32
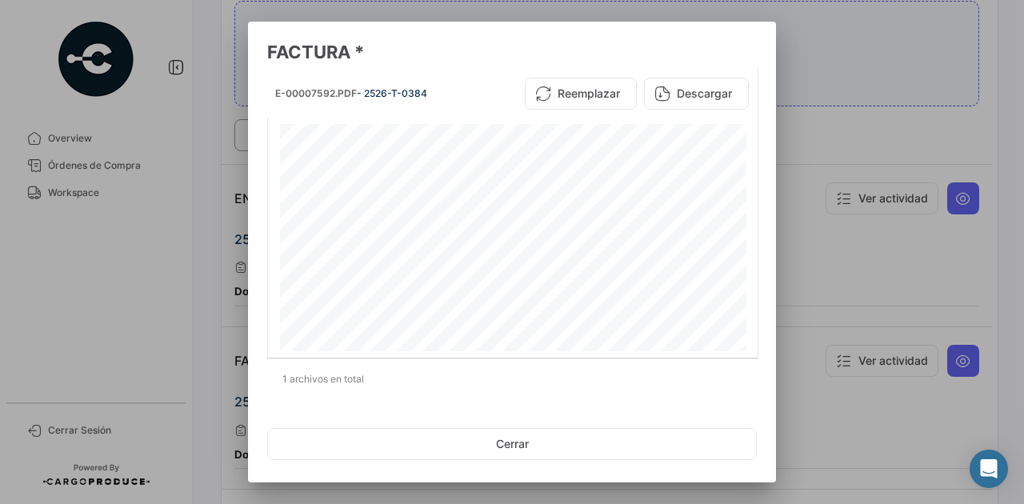
click at [833, 102] on div at bounding box center [512, 252] width 1024 height 504
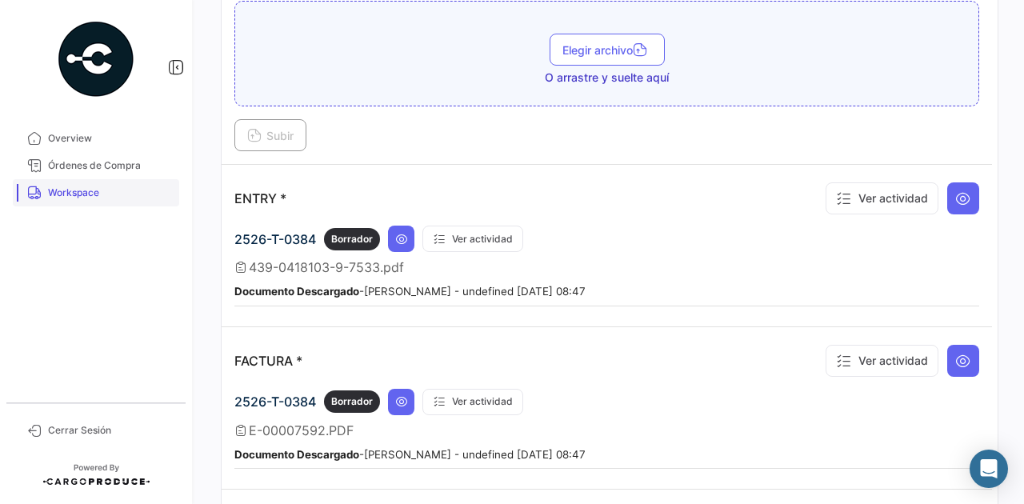
drag, startPoint x: 92, startPoint y: 194, endPoint x: 101, endPoint y: 192, distance: 8.9
click at [92, 194] on span "Workspace" at bounding box center [110, 193] width 125 height 14
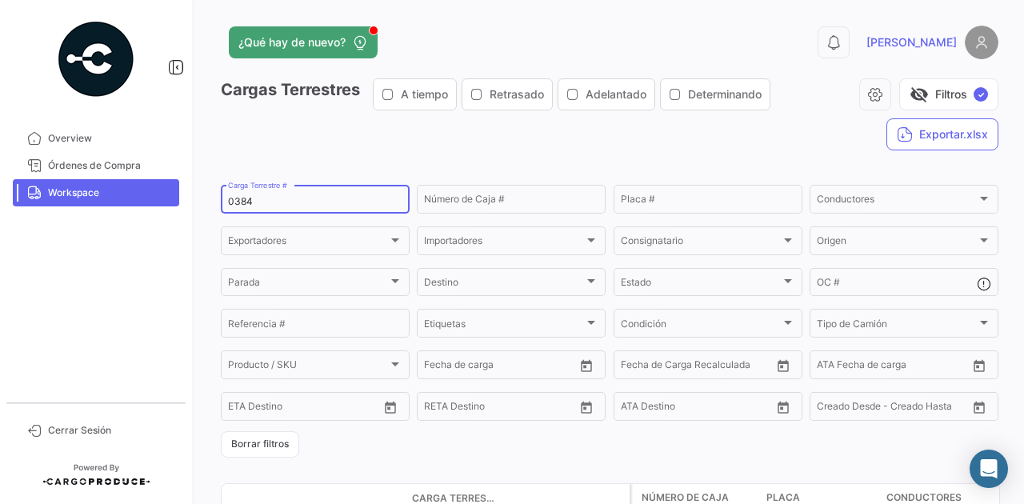
click at [231, 202] on input "0384" at bounding box center [315, 201] width 174 height 11
paste input "18"
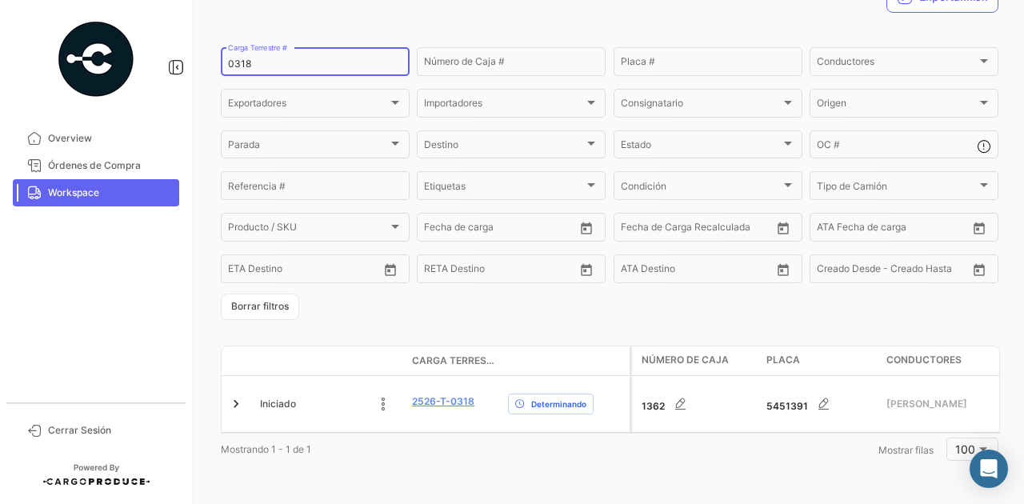
scroll to position [147, 0]
type input "0318"
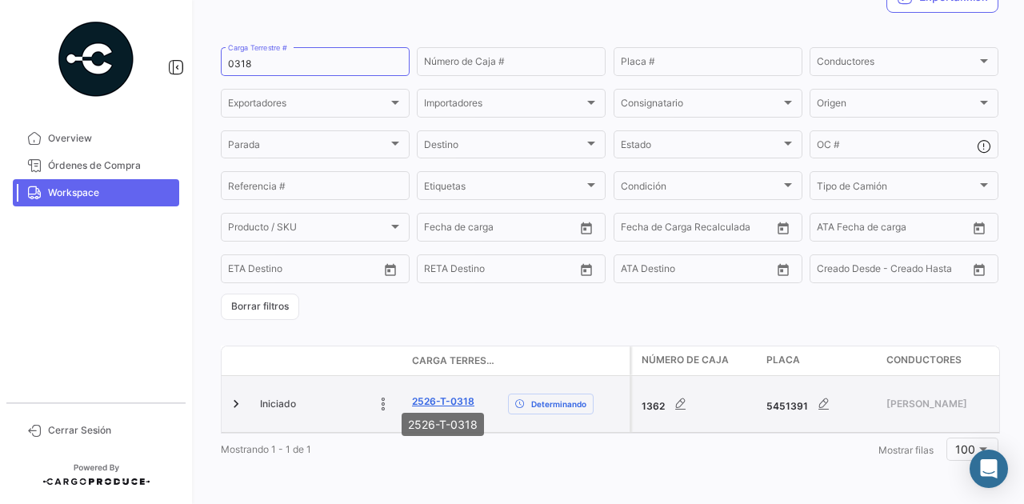
click at [437, 395] on link "2526-T-0318" at bounding box center [443, 401] width 62 height 14
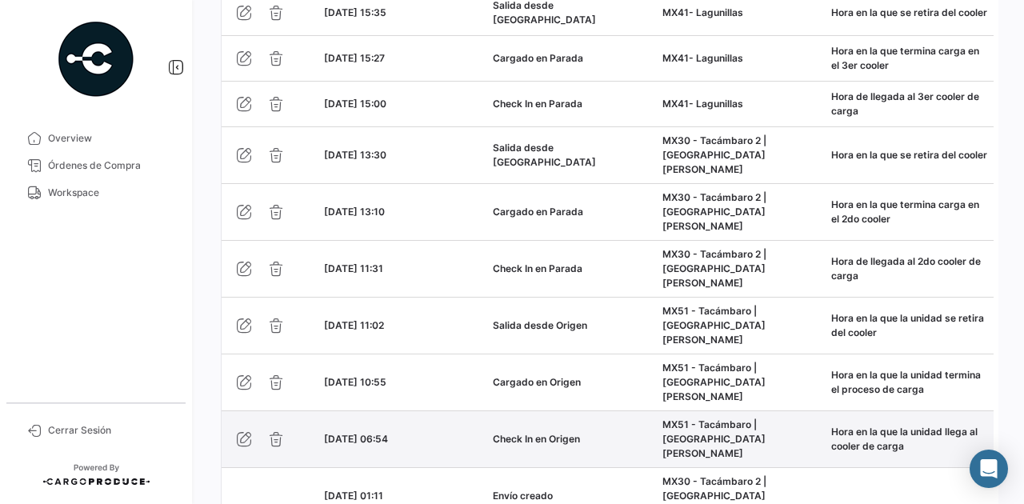
scroll to position [1609, 0]
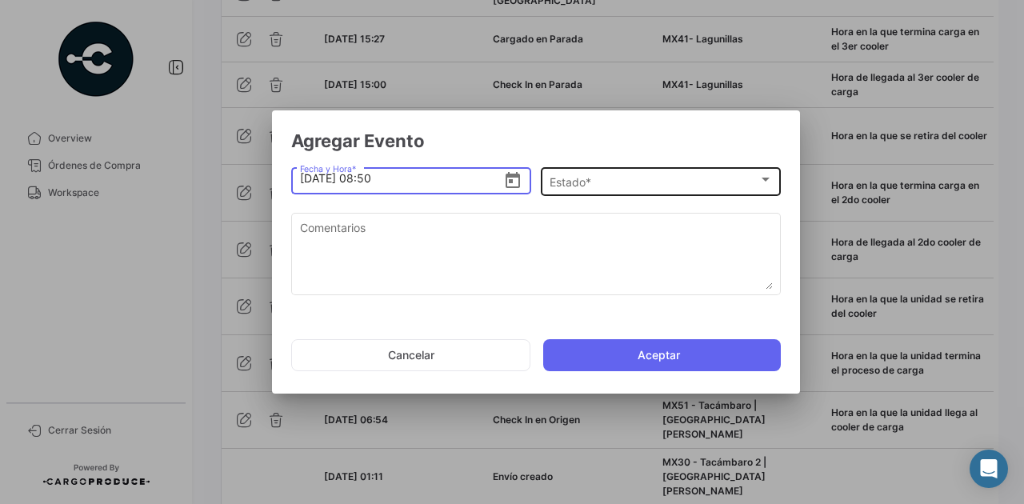
click at [625, 176] on div "Estado *" at bounding box center [653, 183] width 209 height 14
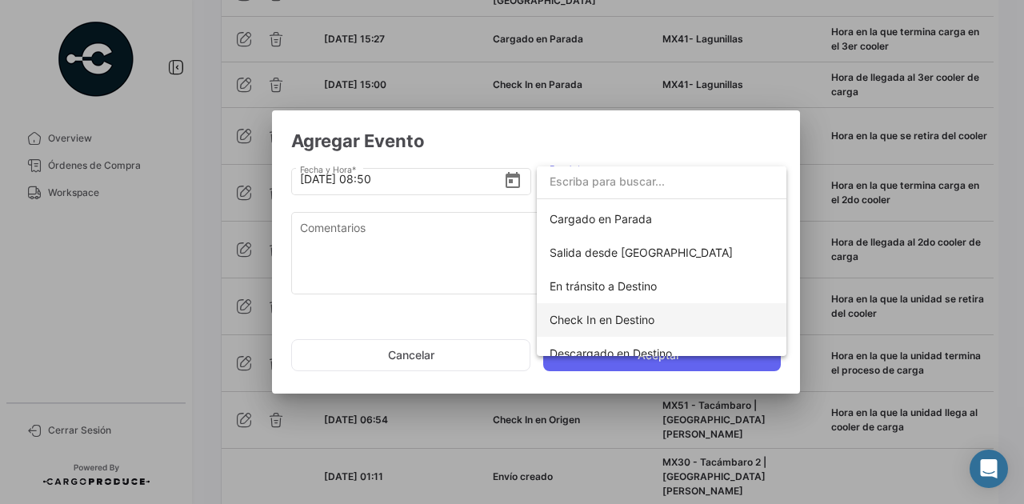
scroll to position [174, 0]
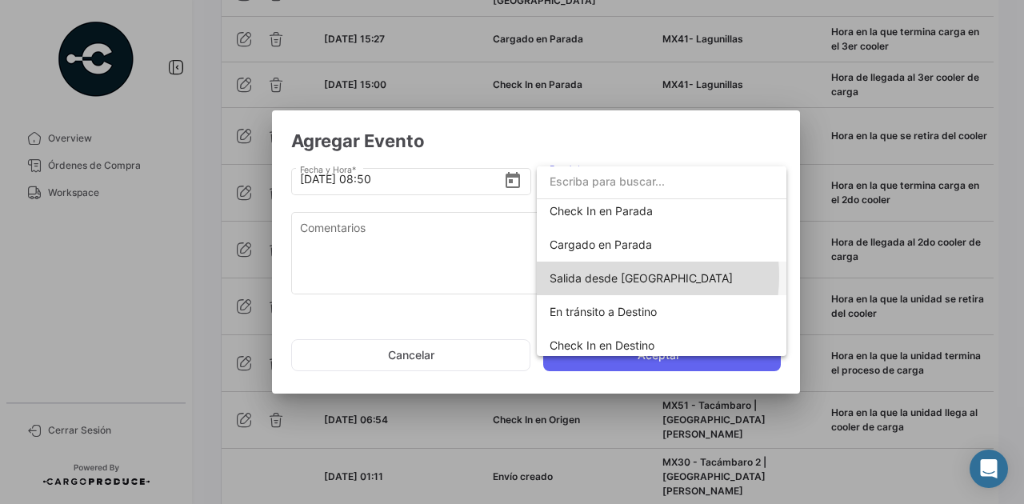
click at [619, 275] on span "Salida desde [GEOGRAPHIC_DATA]" at bounding box center [640, 278] width 183 height 14
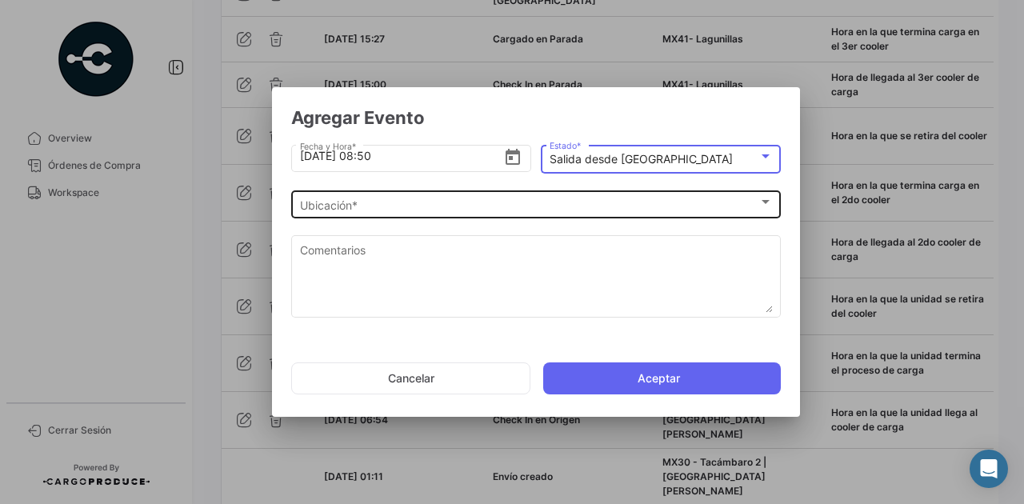
click at [402, 205] on div "Ubicación *" at bounding box center [529, 205] width 458 height 14
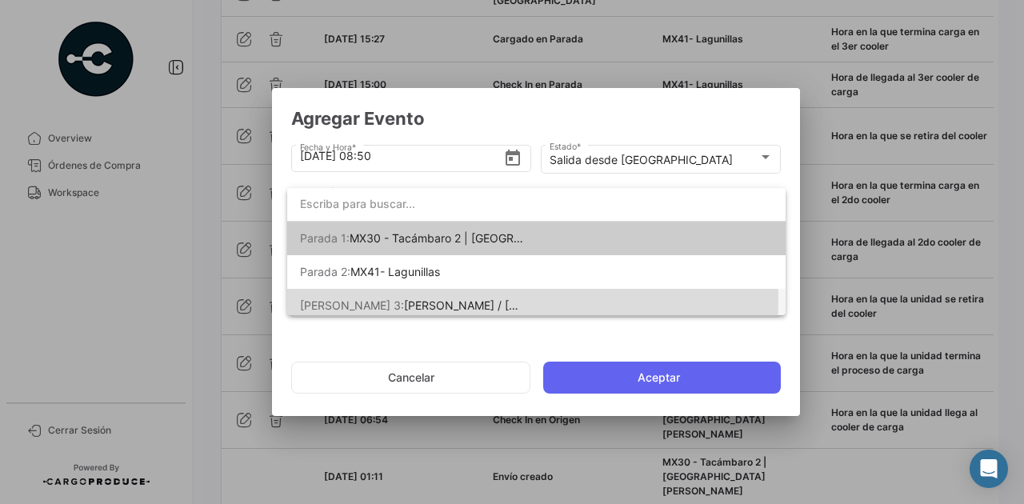
click at [422, 299] on span "[PERSON_NAME] / [PERSON_NAME] [PERSON_NAME]" at bounding box center [546, 305] width 285 height 14
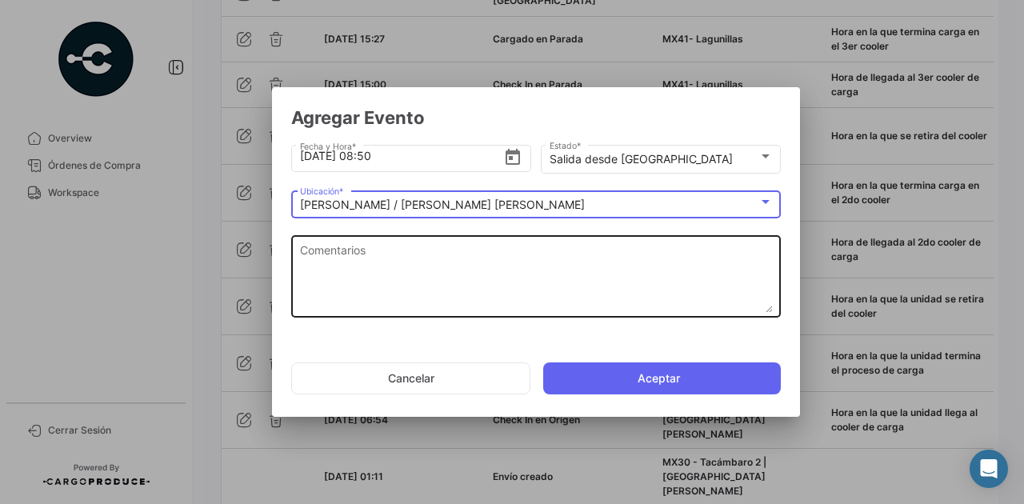
click at [392, 261] on textarea "Comentarios" at bounding box center [536, 277] width 473 height 70
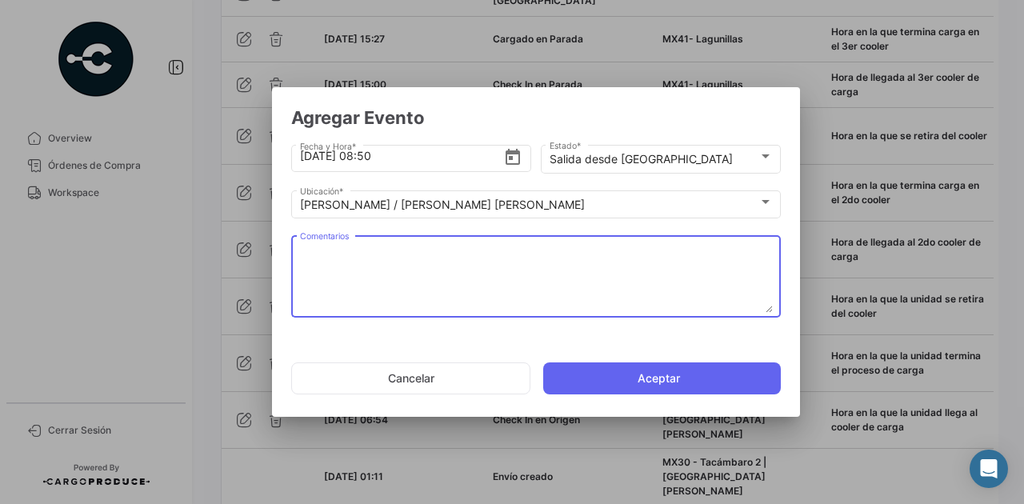
paste textarea "Hora de salida a cruce"
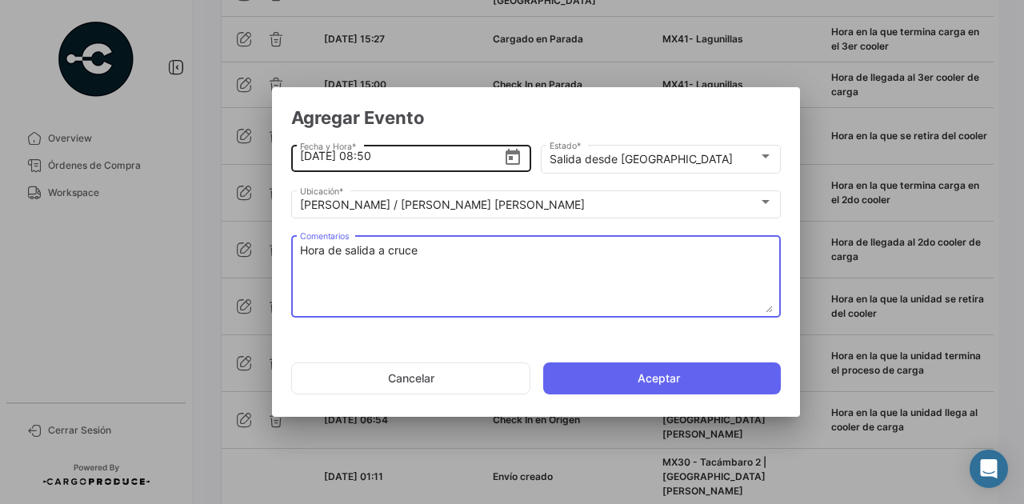
type textarea "Hora de salida a cruce"
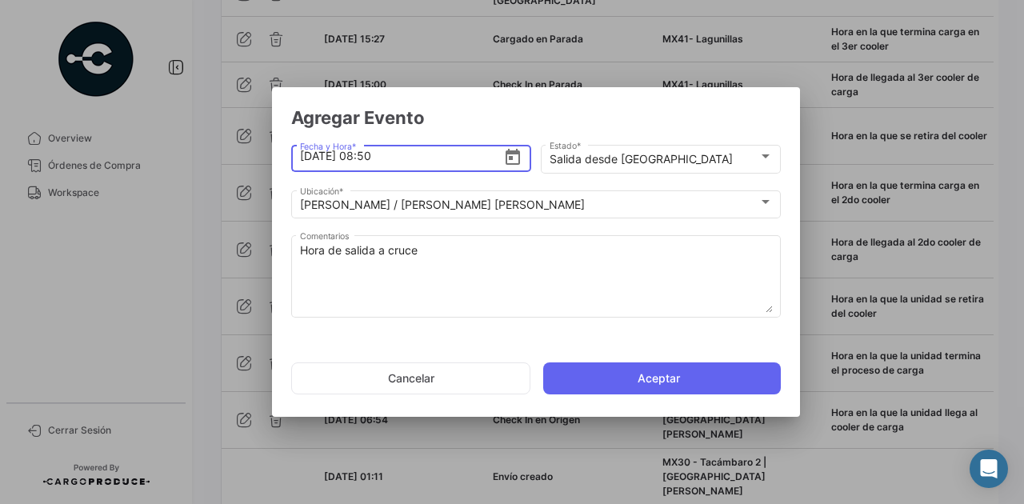
click at [382, 155] on input "[DATE] 08:50" at bounding box center [402, 156] width 204 height 56
type input "[DATE] 08:30"
click at [605, 376] on button "Aceptar" at bounding box center [662, 378] width 238 height 32
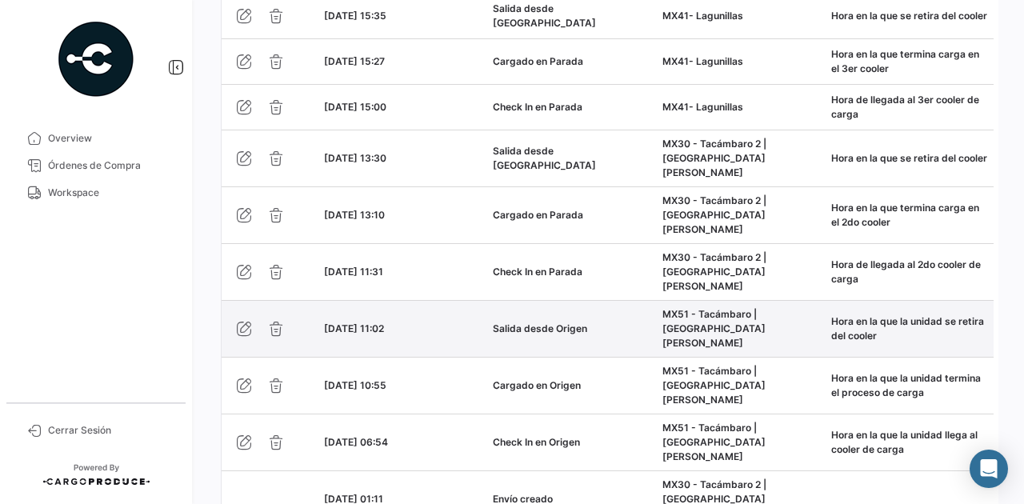
scroll to position [1654, 0]
